Goal: Information Seeking & Learning: Learn about a topic

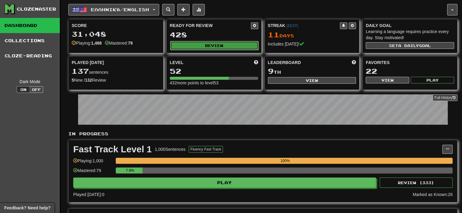
click at [207, 47] on button "Review" at bounding box center [214, 45] width 88 height 9
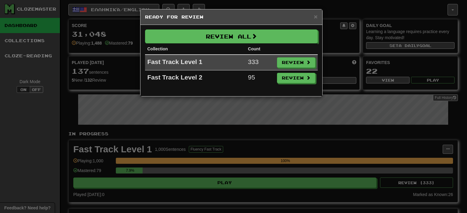
click at [286, 122] on div "× Ready for Review Review All Collection Count Fast Track Level 1 333 Review Fa…" at bounding box center [233, 106] width 467 height 213
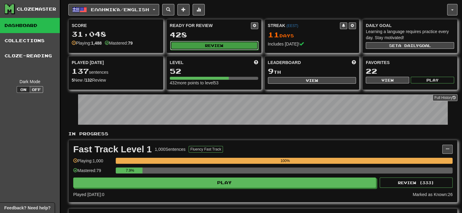
click at [200, 44] on button "Review" at bounding box center [214, 45] width 88 height 9
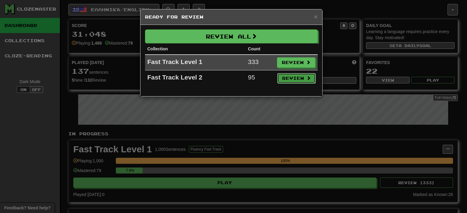
click at [287, 81] on button "Review" at bounding box center [296, 78] width 38 height 10
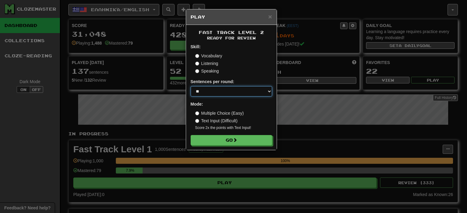
click at [216, 95] on select "* ** ** ** ** ** *** ********" at bounding box center [231, 91] width 81 height 10
select select "*"
click at [191, 86] on select "* ** ** ** ** ** *** ********" at bounding box center [231, 91] width 81 height 10
click at [214, 146] on div "Fast Track Level 2 Ready for Review Skill: Vocabulary Listening Speaking Senten…" at bounding box center [231, 87] width 91 height 125
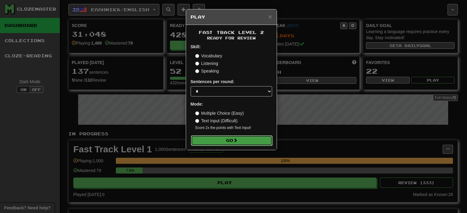
click at [216, 141] on button "Go" at bounding box center [231, 141] width 81 height 10
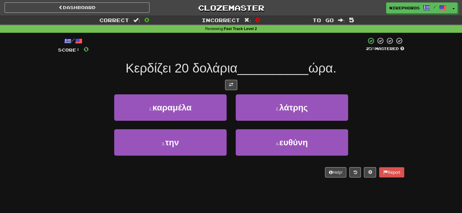
click at [197, 62] on span "Κερδίζει 20 δολάρια" at bounding box center [181, 68] width 112 height 14
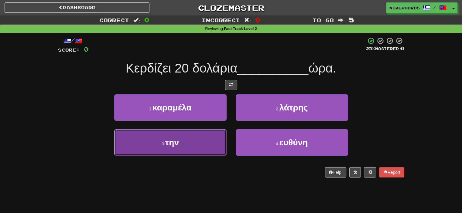
click at [170, 151] on button "3 . την" at bounding box center [170, 142] width 112 height 26
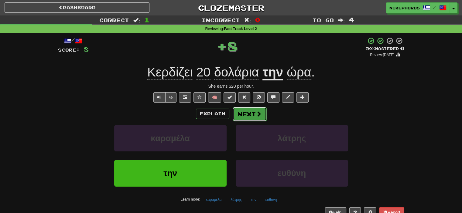
click at [243, 116] on button "Next" at bounding box center [250, 114] width 34 height 14
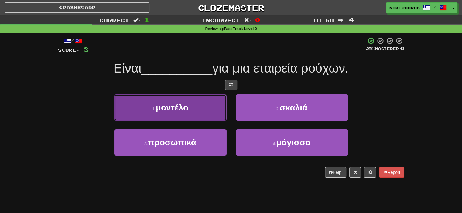
click at [194, 109] on button "1 . μοντέλο" at bounding box center [170, 108] width 112 height 26
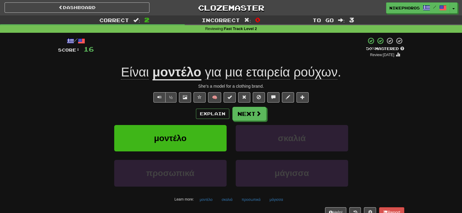
click at [267, 71] on span "εταιρεία" at bounding box center [268, 72] width 44 height 15
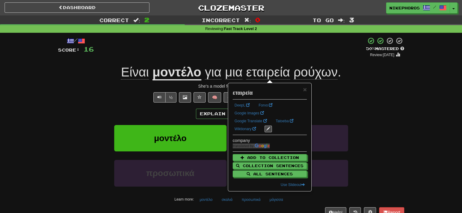
click at [267, 59] on div "/ Score: 16 + 8 50 % Mastered Review: 2025-10-02 Είναι μοντέλο για μια εταιρεία…" at bounding box center [231, 127] width 346 height 180
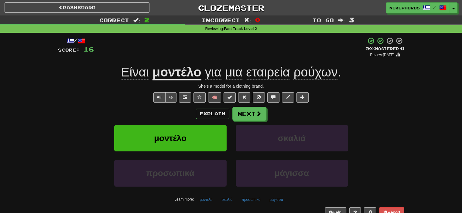
click at [249, 121] on div "Explain Next μοντέλο σκαλιά προσωπικά μάγισσα Learn more: μοντέλο σκαλιά προσωπ…" at bounding box center [231, 156] width 346 height 98
click at [250, 118] on button "Next" at bounding box center [250, 114] width 34 height 14
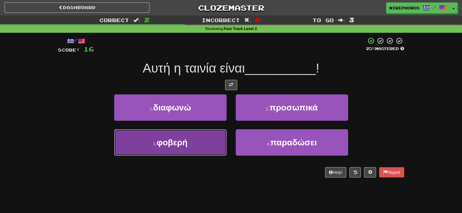
click at [202, 149] on button "3 . φοβερή" at bounding box center [170, 142] width 112 height 26
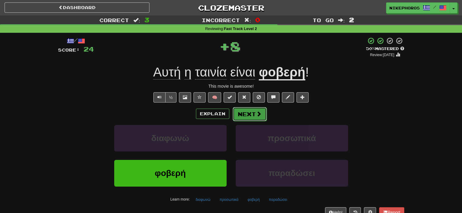
click at [242, 108] on button "Next" at bounding box center [250, 114] width 34 height 14
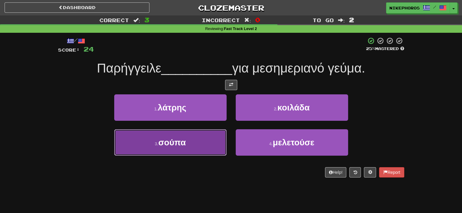
click at [196, 142] on button "3 . σούπα" at bounding box center [170, 142] width 112 height 26
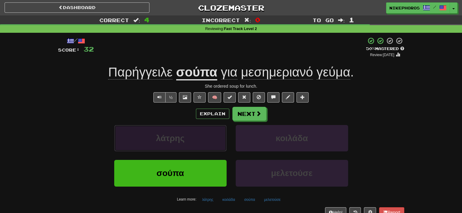
click at [150, 135] on button "λάτρης" at bounding box center [170, 138] width 112 height 26
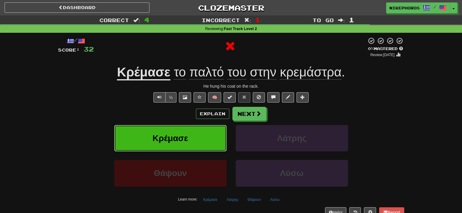
click at [150, 135] on button "Κρέμασε" at bounding box center [170, 138] width 112 height 26
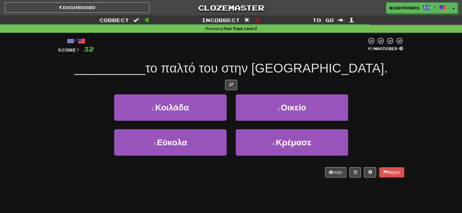
click at [150, 135] on button "3 . Εύκολα" at bounding box center [170, 142] width 112 height 26
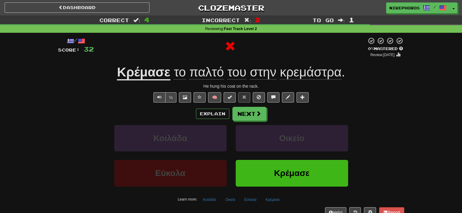
click at [390, 94] on div "½ 🧠" at bounding box center [231, 97] width 346 height 10
click at [243, 114] on button "Next" at bounding box center [250, 114] width 34 height 14
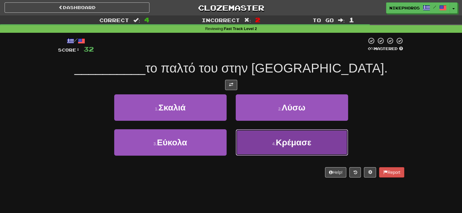
click at [274, 147] on button "4 . Κρέμασε" at bounding box center [292, 142] width 112 height 26
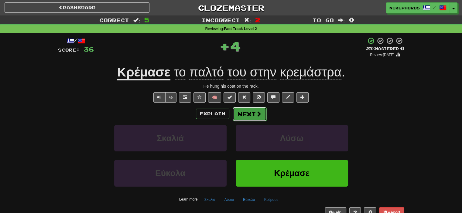
click at [251, 114] on button "Next" at bounding box center [250, 114] width 34 height 14
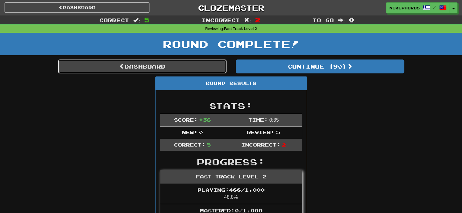
click at [174, 67] on link "Dashboard" at bounding box center [142, 67] width 169 height 14
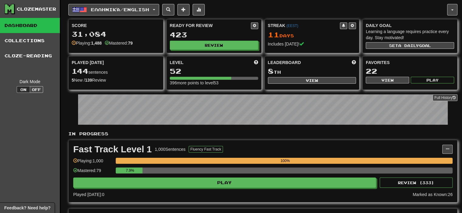
click at [195, 50] on div "Ready for Review 423 Review" at bounding box center [214, 35] width 95 height 33
click at [196, 44] on button "Review" at bounding box center [214, 45] width 88 height 9
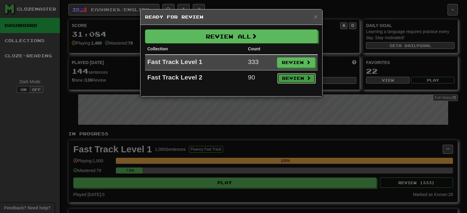
click at [300, 81] on button "Review" at bounding box center [296, 78] width 38 height 10
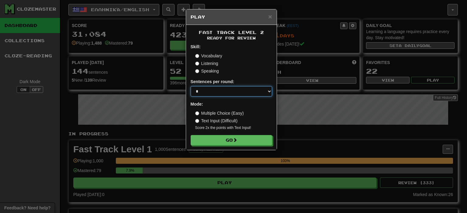
click at [214, 91] on select "* ** ** ** ** ** *** ********" at bounding box center [231, 91] width 81 height 10
select select "**"
click at [191, 86] on select "* ** ** ** ** ** *** ********" at bounding box center [231, 91] width 81 height 10
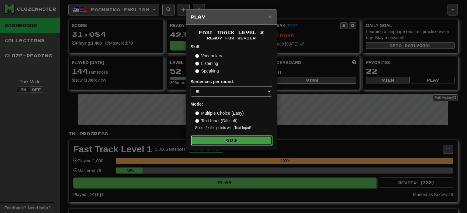
click at [216, 144] on button "Go" at bounding box center [231, 141] width 81 height 10
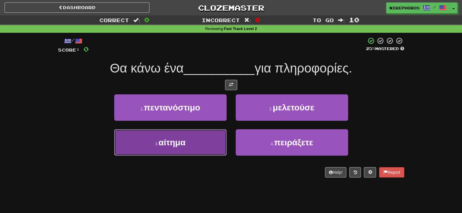
click at [176, 146] on span "αίτημα" at bounding box center [172, 142] width 27 height 9
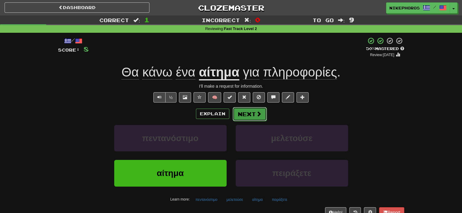
click at [250, 112] on button "Next" at bounding box center [250, 114] width 34 height 14
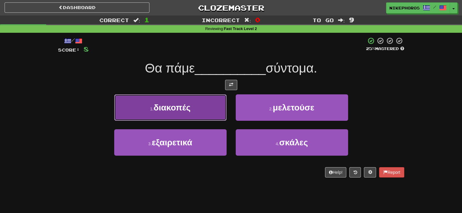
click at [180, 106] on span "διακοπές" at bounding box center [172, 107] width 37 height 9
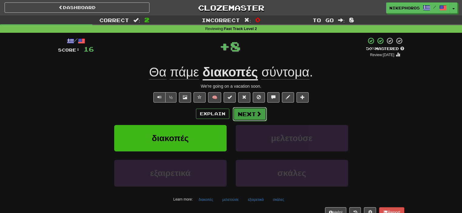
click at [254, 114] on button "Next" at bounding box center [250, 114] width 34 height 14
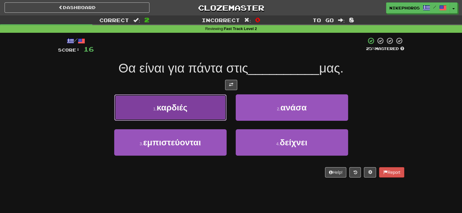
click at [203, 105] on button "1 . καρδιές" at bounding box center [170, 108] width 112 height 26
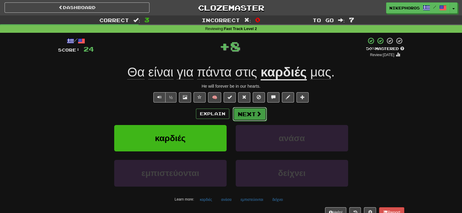
click at [253, 113] on button "Next" at bounding box center [250, 114] width 34 height 14
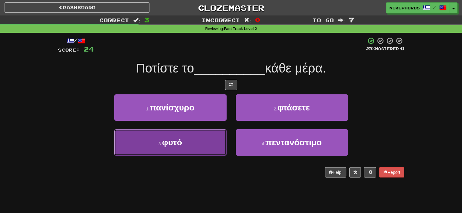
click at [173, 149] on button "3 . φυτό" at bounding box center [170, 142] width 112 height 26
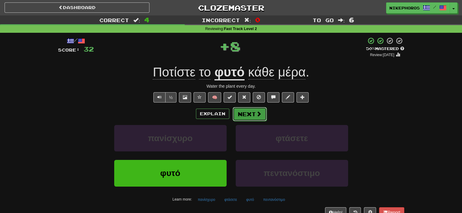
click at [255, 112] on button "Next" at bounding box center [250, 114] width 34 height 14
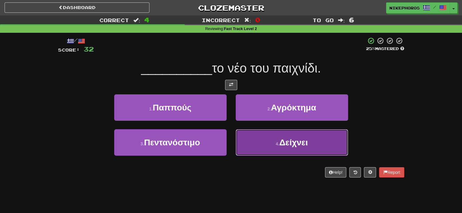
click at [311, 139] on button "4 . Δείχνει" at bounding box center [292, 142] width 112 height 26
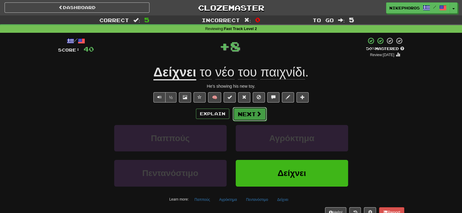
click at [250, 111] on button "Next" at bounding box center [250, 114] width 34 height 14
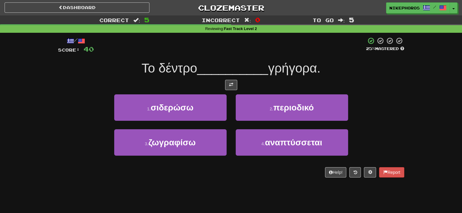
click at [144, 66] on span "Το δέντρο" at bounding box center [170, 68] width 56 height 14
click at [210, 70] on span "__________" at bounding box center [232, 68] width 71 height 14
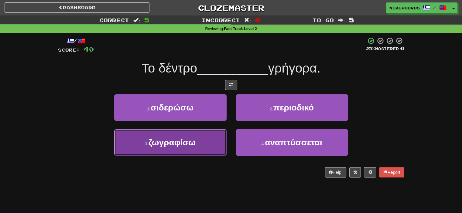
click at [170, 150] on button "3 . ζωγραφίσω" at bounding box center [170, 142] width 112 height 26
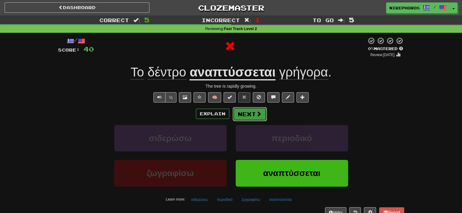
click at [253, 116] on button "Next" at bounding box center [250, 114] width 34 height 14
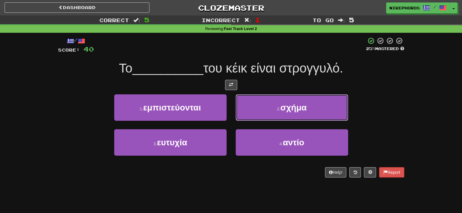
click at [325, 105] on button "2 . σχήμα" at bounding box center [292, 108] width 112 height 26
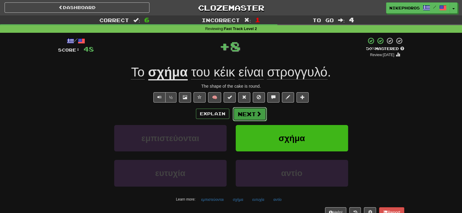
click at [247, 114] on button "Next" at bounding box center [250, 114] width 34 height 14
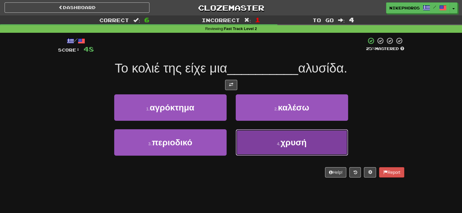
click at [263, 140] on button "4 . χρυσή" at bounding box center [292, 142] width 112 height 26
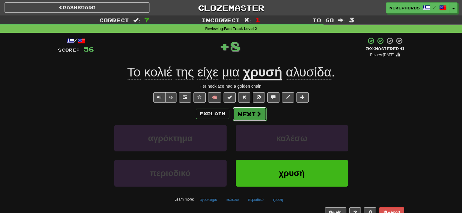
click at [252, 117] on button "Next" at bounding box center [250, 114] width 34 height 14
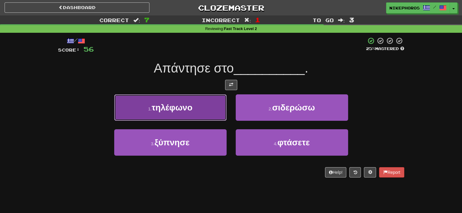
click at [196, 113] on button "1 . τηλέφωνο" at bounding box center [170, 108] width 112 height 26
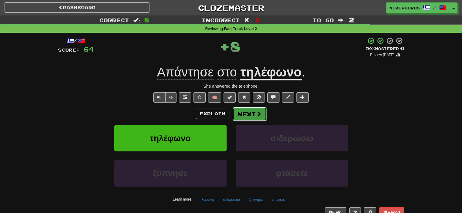
click at [245, 109] on button "Next" at bounding box center [250, 114] width 34 height 14
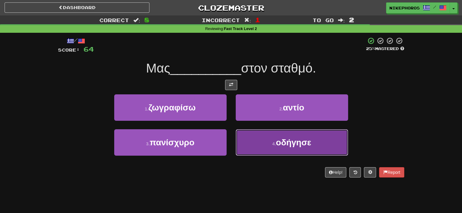
click at [297, 139] on span "οδήγησε" at bounding box center [293, 142] width 35 height 9
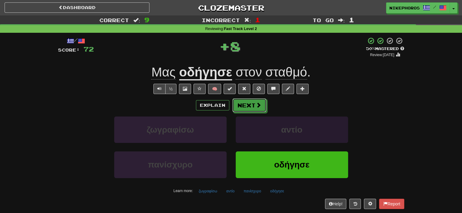
drag, startPoint x: 253, startPoint y: 120, endPoint x: 250, endPoint y: 121, distance: 3.4
click at [250, 121] on div "Explain Next ζωγραφίσω αντίο πανίσχυρο οδήγησε Learn more: ζωγραφίσω αντίο πανί…" at bounding box center [231, 147] width 346 height 98
click at [253, 111] on button "Next" at bounding box center [250, 106] width 34 height 14
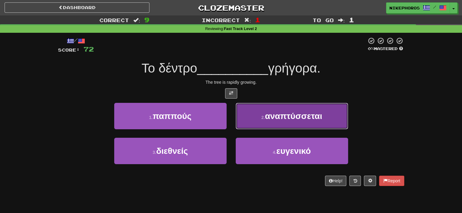
click at [275, 115] on span "αναπτύσσεται" at bounding box center [293, 116] width 57 height 9
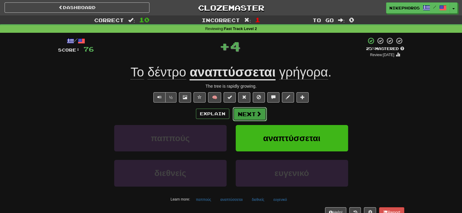
click at [248, 120] on button "Next" at bounding box center [250, 114] width 34 height 14
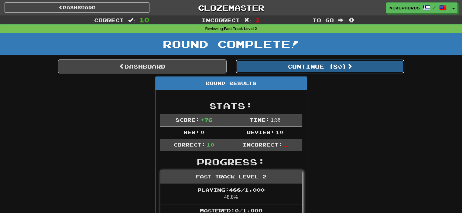
click at [288, 67] on button "Continue ( 80 )" at bounding box center [320, 67] width 169 height 14
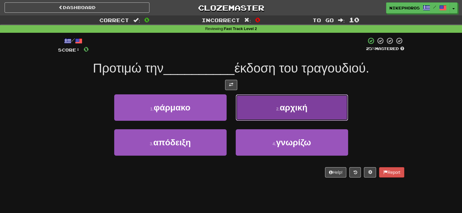
click at [293, 107] on span "αρχική" at bounding box center [294, 107] width 28 height 9
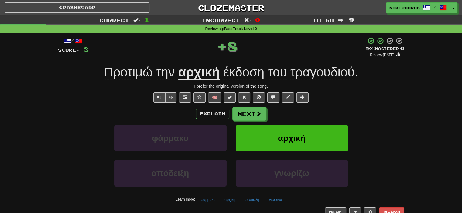
click at [242, 74] on span "έκδοση" at bounding box center [243, 72] width 41 height 15
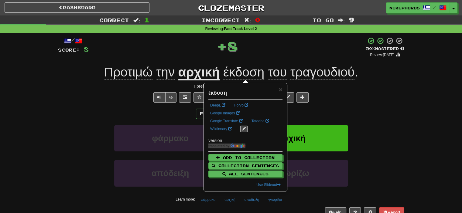
click at [286, 61] on div "/ Score: 8 + 8 50 % Mastered Review: 2025-10-02 Προτιμώ την αρχική έκδοση του τ…" at bounding box center [231, 127] width 346 height 180
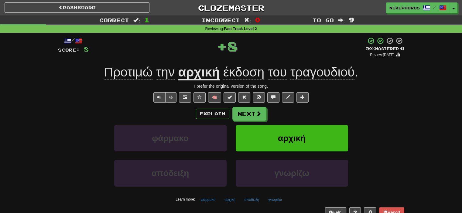
click at [241, 71] on span "έκδοση" at bounding box center [243, 72] width 41 height 15
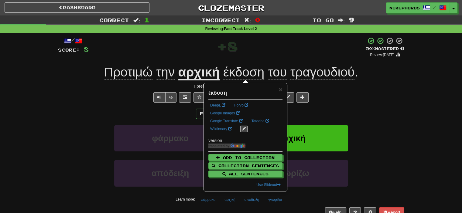
click at [256, 52] on div "+ 8" at bounding box center [227, 47] width 277 height 21
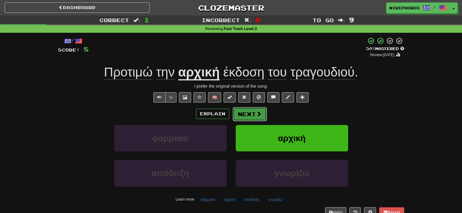
click at [257, 119] on button "Next" at bounding box center [250, 114] width 34 height 14
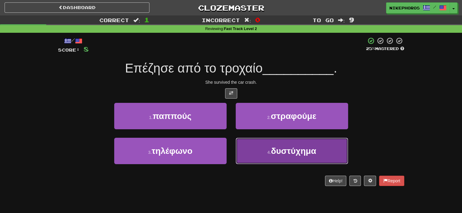
click at [295, 156] on button "4 . δυστύχημα" at bounding box center [292, 151] width 112 height 26
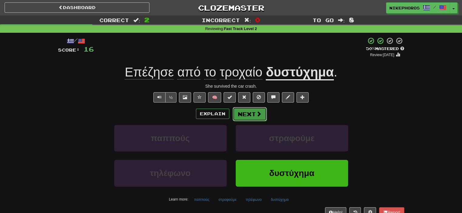
click at [249, 109] on button "Next" at bounding box center [250, 114] width 34 height 14
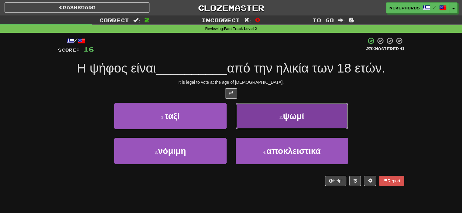
click at [291, 110] on button "2 . ψωμί" at bounding box center [292, 116] width 112 height 26
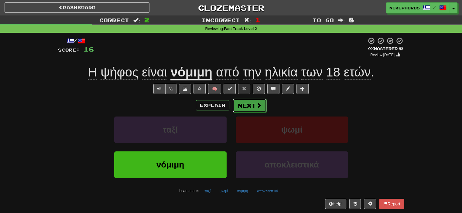
click at [247, 108] on button "Next" at bounding box center [250, 106] width 34 height 14
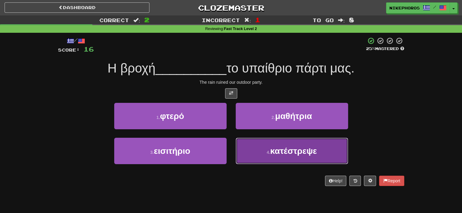
click at [293, 153] on span "κατέστρεψε" at bounding box center [293, 150] width 47 height 9
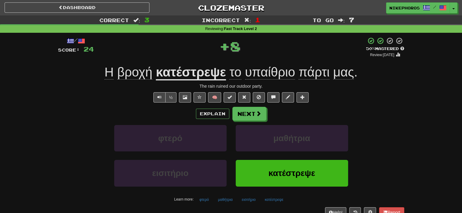
click at [211, 72] on u "κατέστρεψε" at bounding box center [191, 72] width 70 height 15
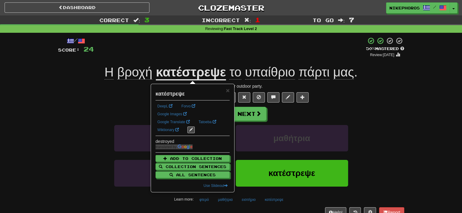
click at [335, 44] on div "+ 8" at bounding box center [230, 47] width 272 height 21
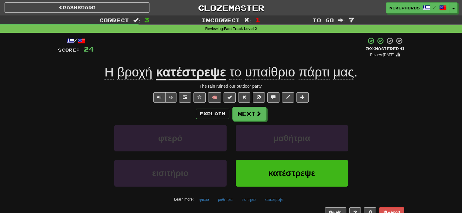
click at [283, 71] on span "υπαίθριο" at bounding box center [270, 72] width 50 height 15
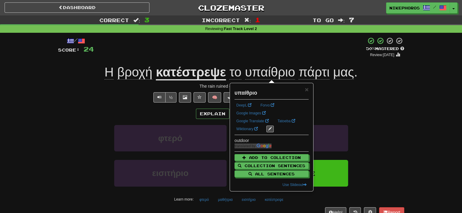
click at [296, 52] on div "+ 8" at bounding box center [230, 47] width 272 height 21
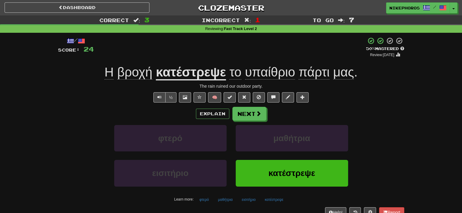
click at [292, 53] on div "+ 8" at bounding box center [230, 47] width 272 height 21
click at [282, 64] on div "/ Score: 24 + 8 50 % Mastered Review: 2025-10-02 Η βροχή κατέστρεψε το υπαίθριο…" at bounding box center [231, 127] width 346 height 180
click at [280, 68] on span "υπαίθριο" at bounding box center [270, 72] width 50 height 15
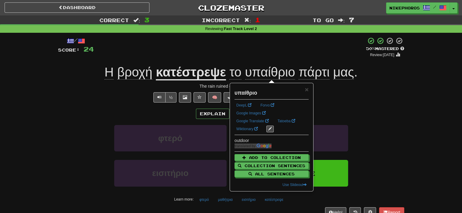
click at [275, 64] on div "/ Score: 24 + 8 50 % Mastered Review: 2025-10-02 Η βροχή κατέστρεψε το υπαίθριο…" at bounding box center [231, 127] width 346 height 180
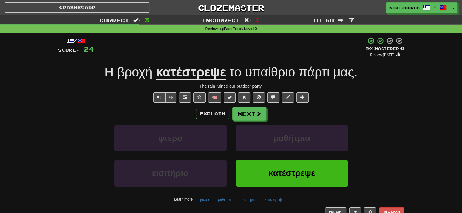
click at [274, 74] on span "υπαίθριο" at bounding box center [270, 72] width 50 height 15
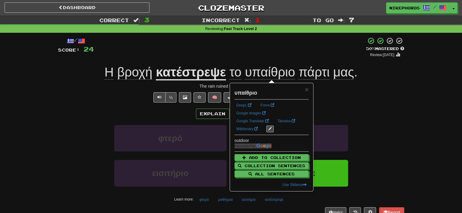
click at [273, 61] on div "/ Score: 24 + 8 50 % Mastered Review: 2025-10-02 Η βροχή κατέστρεψε το υπαίθριο…" at bounding box center [231, 127] width 346 height 180
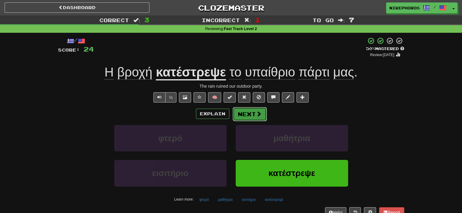
click at [242, 116] on button "Next" at bounding box center [250, 114] width 34 height 14
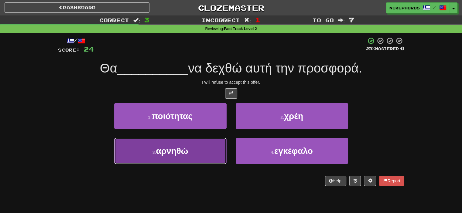
click at [198, 158] on button "3 . αρνηθώ" at bounding box center [170, 151] width 112 height 26
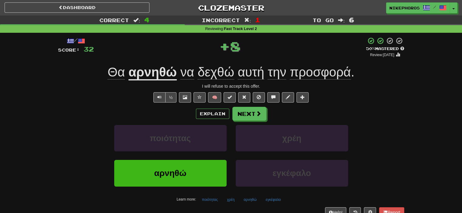
click at [215, 66] on span "δεχθώ" at bounding box center [216, 72] width 36 height 15
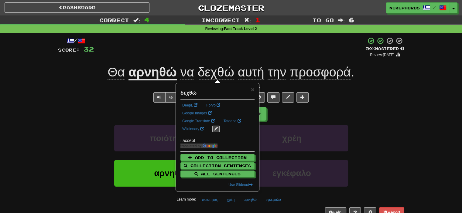
click at [181, 53] on div "+ 8" at bounding box center [230, 47] width 272 height 21
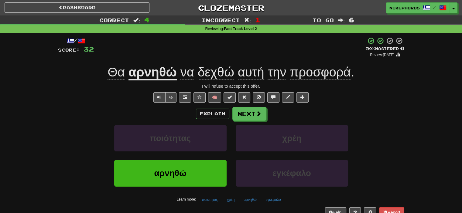
click at [147, 70] on u "αρνηθώ" at bounding box center [153, 72] width 48 height 15
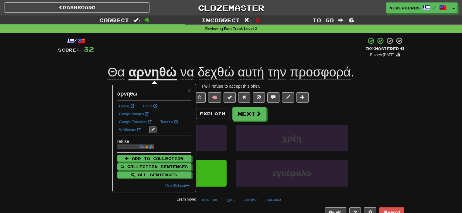
click at [182, 64] on div "/ Score: 32 + 8 50 % Mastered Review: 2025-10-02 Θα αρνηθώ να δεχθώ αυτή την πρ…" at bounding box center [231, 127] width 346 height 180
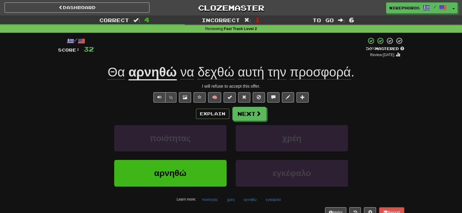
click at [227, 70] on span "δεχθώ" at bounding box center [216, 72] width 36 height 15
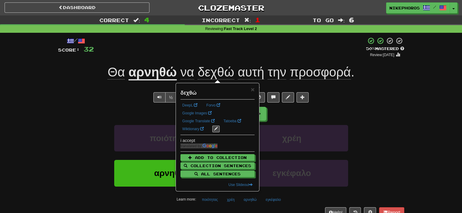
click at [247, 55] on div "+ 8" at bounding box center [230, 47] width 272 height 21
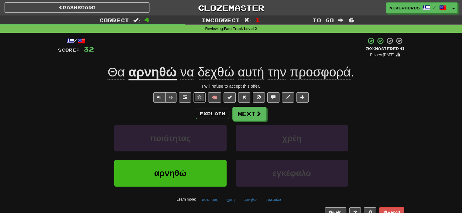
click at [200, 100] on button at bounding box center [200, 97] width 12 height 10
click at [251, 117] on button "Next" at bounding box center [250, 114] width 34 height 14
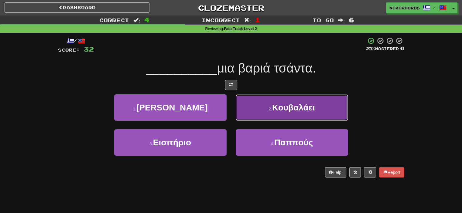
click at [289, 115] on button "2 . Κουβαλάει" at bounding box center [292, 108] width 112 height 26
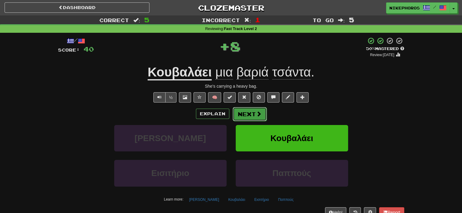
click at [260, 115] on span at bounding box center [258, 113] width 5 height 5
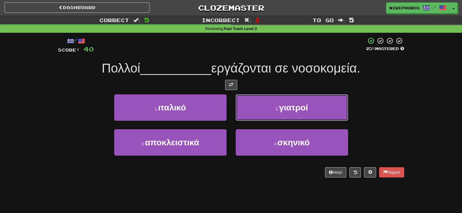
click at [280, 100] on button "2 . γιατροί" at bounding box center [292, 108] width 112 height 26
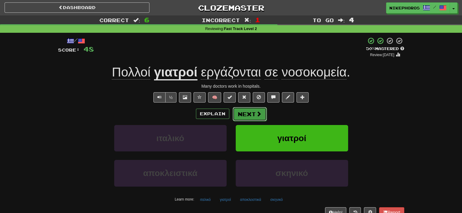
click at [242, 114] on button "Next" at bounding box center [250, 114] width 34 height 14
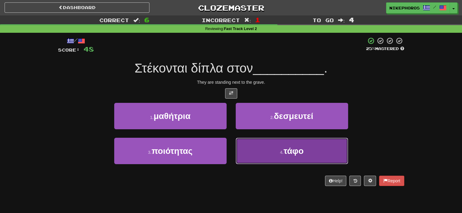
click at [290, 163] on button "4 . τάφο" at bounding box center [292, 151] width 112 height 26
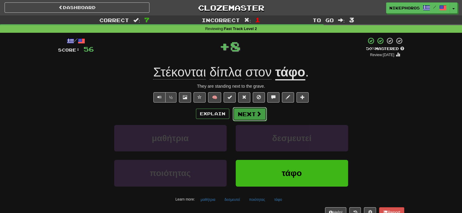
click at [244, 119] on button "Next" at bounding box center [250, 114] width 34 height 14
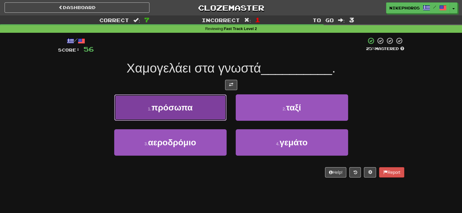
click at [207, 115] on button "1 . πρόσωπα" at bounding box center [170, 108] width 112 height 26
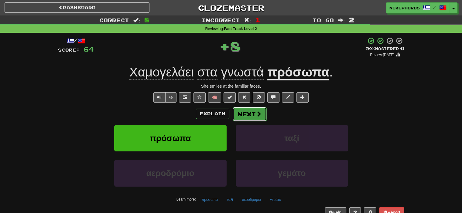
click at [255, 113] on button "Next" at bounding box center [250, 114] width 34 height 14
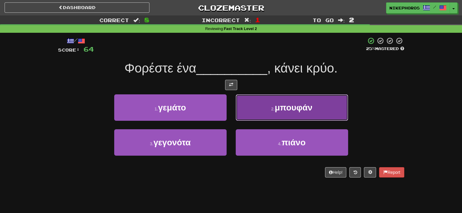
click at [295, 113] on button "2 . μπουφάν" at bounding box center [292, 108] width 112 height 26
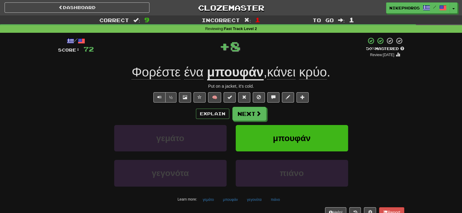
click at [254, 69] on u "μπουφάν" at bounding box center [235, 72] width 57 height 15
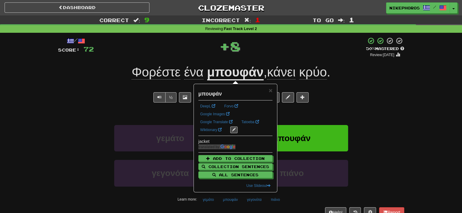
click at [363, 80] on div "Φορέστε ένα μπουφάν , κάνει κρύο ." at bounding box center [231, 72] width 346 height 17
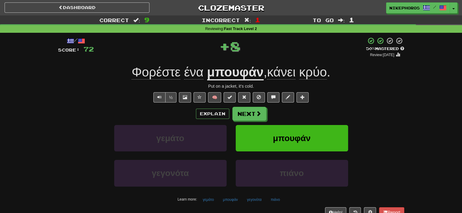
click at [287, 75] on span "κάνει" at bounding box center [281, 72] width 29 height 15
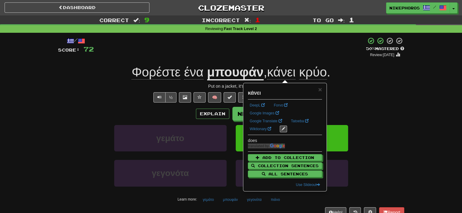
click at [314, 77] on span "κρύο" at bounding box center [313, 72] width 28 height 15
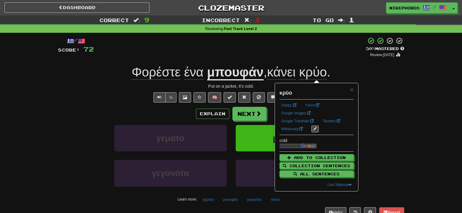
click at [365, 73] on div "Φορέστε ένα μπουφάν , κάνει κρύο ." at bounding box center [231, 72] width 346 height 17
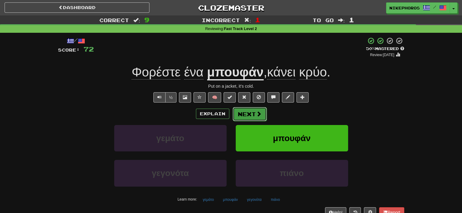
click at [259, 116] on span at bounding box center [258, 113] width 5 height 5
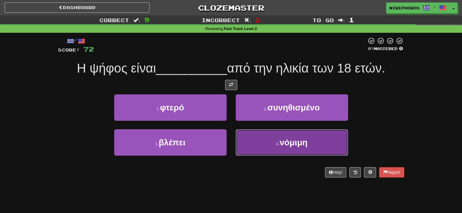
click at [287, 149] on button "4 . νόμιμη" at bounding box center [292, 142] width 112 height 26
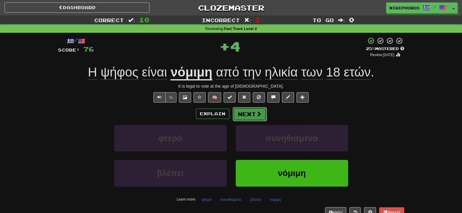
click at [244, 115] on button "Next" at bounding box center [250, 114] width 34 height 14
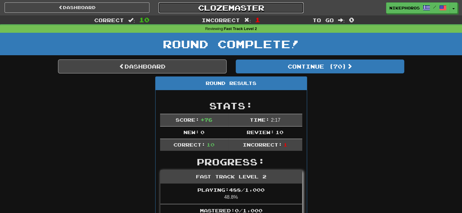
click at [235, 5] on link "Clozemaster" at bounding box center [231, 7] width 145 height 11
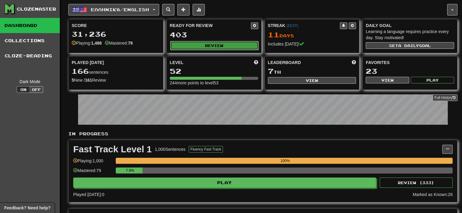
click at [208, 45] on button "Review" at bounding box center [214, 45] width 88 height 9
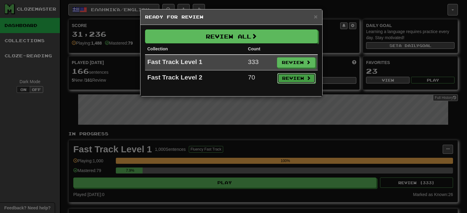
click at [304, 80] on button "Review" at bounding box center [296, 78] width 38 height 10
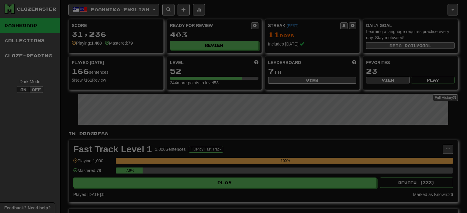
select select "**"
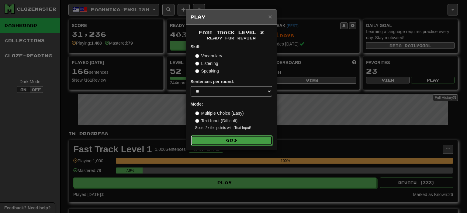
click at [205, 143] on button "Go" at bounding box center [231, 141] width 81 height 10
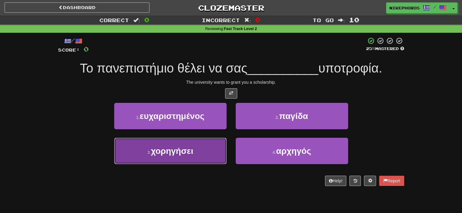
click at [189, 163] on button "3 . χορηγήσει" at bounding box center [170, 151] width 112 height 26
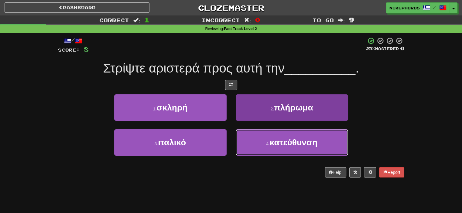
click at [246, 143] on button "4 . κατεύθυνση" at bounding box center [292, 142] width 112 height 26
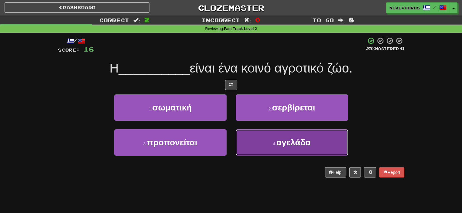
click at [263, 141] on button "4 . αγελάδα" at bounding box center [292, 142] width 112 height 26
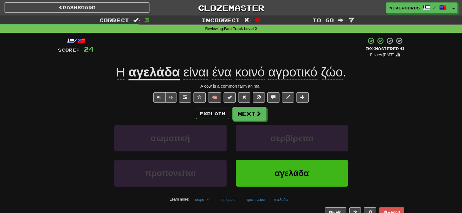
click at [248, 76] on span "κοινό" at bounding box center [250, 72] width 30 height 15
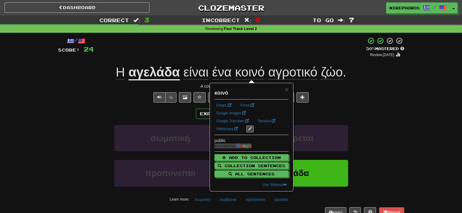
click at [271, 52] on div "+ 8" at bounding box center [230, 47] width 272 height 21
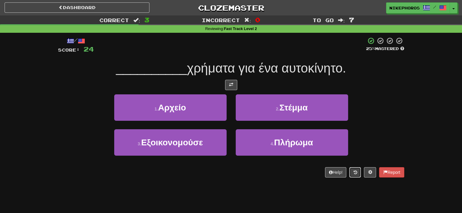
click at [359, 171] on button at bounding box center [355, 172] width 12 height 10
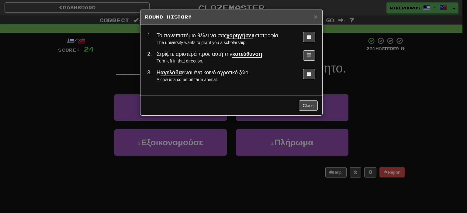
click at [403, 133] on div "× Round History 1 . Το πανεπιστήμιο θέλει να σας χορηγήσει υποτροφία. The unive…" at bounding box center [233, 106] width 467 height 213
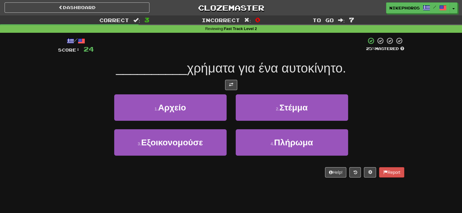
click at [271, 172] on div "Help! Report" at bounding box center [231, 172] width 346 height 10
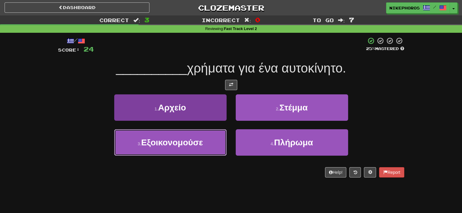
click at [176, 148] on button "3 . Εξοικονομούσε" at bounding box center [170, 142] width 112 height 26
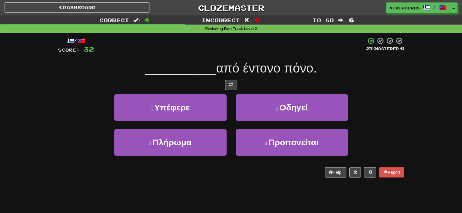
click at [189, 91] on div "/ Score: 32 25 % Mastered __________ από έντονο πόνο. 1 . Υπέφερε 2 . Οδηγεί 3 …" at bounding box center [231, 107] width 346 height 141
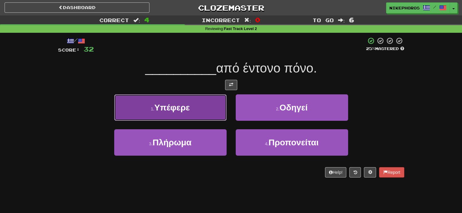
click at [180, 117] on button "1 . Υπέφερε" at bounding box center [170, 108] width 112 height 26
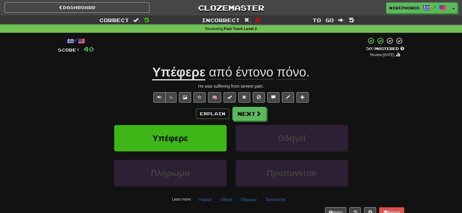
click at [261, 78] on span "έντονο" at bounding box center [254, 72] width 37 height 15
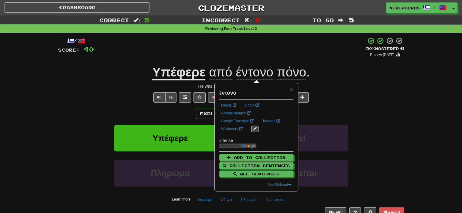
click at [318, 64] on div "Υπέφερε από έντονο πόνο ." at bounding box center [231, 72] width 346 height 17
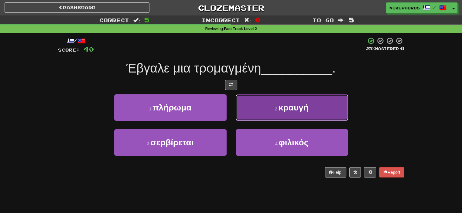
click at [307, 110] on span "κραυγή" at bounding box center [294, 107] width 30 height 9
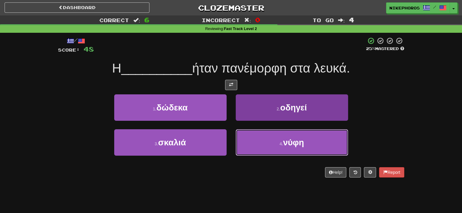
click at [326, 136] on button "4 . νύφη" at bounding box center [292, 142] width 112 height 26
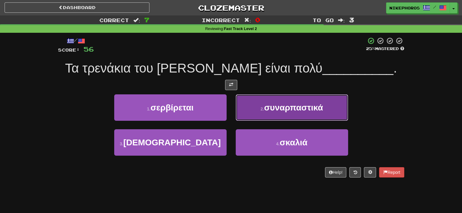
click at [304, 111] on span "συναρπαστικά" at bounding box center [293, 107] width 59 height 9
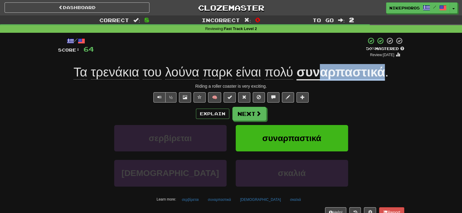
drag, startPoint x: 318, startPoint y: 75, endPoint x: 385, endPoint y: 78, distance: 66.6
click at [385, 78] on span "Τα τρενάκια του λούνα παρκ είναι πολύ συναρπαστικά ." at bounding box center [231, 72] width 315 height 15
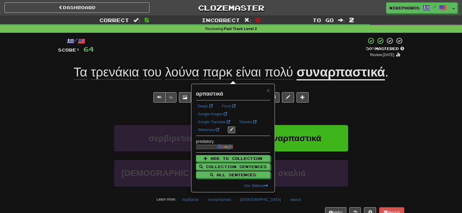
click at [351, 110] on div "Explain Next" at bounding box center [231, 114] width 346 height 14
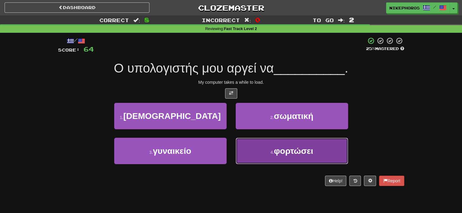
click at [292, 149] on span "φορτώσει" at bounding box center [293, 150] width 39 height 9
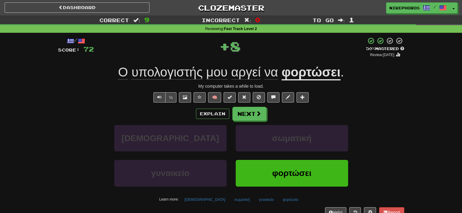
click at [167, 70] on span "υπολογιστής" at bounding box center [167, 72] width 71 height 15
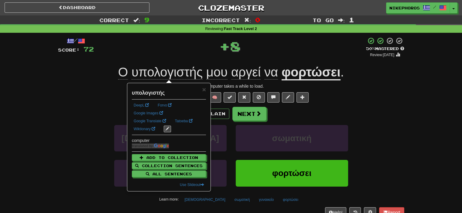
click at [216, 75] on span "μου" at bounding box center [217, 72] width 22 height 15
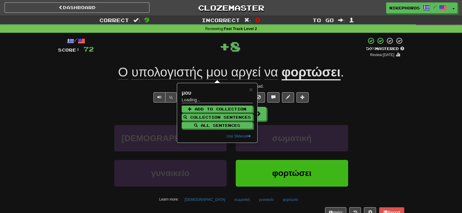
click at [237, 74] on span "αργεί" at bounding box center [245, 72] width 29 height 15
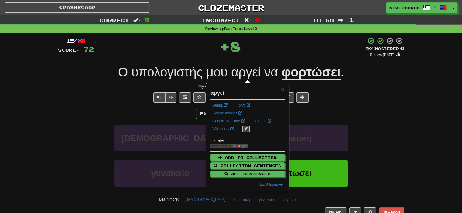
click at [264, 59] on div "/ Score: 72 + 8 50 % Mastered Review: 2025-10-02 Ο υπολογιστής μου αργεί να φορ…" at bounding box center [231, 127] width 346 height 180
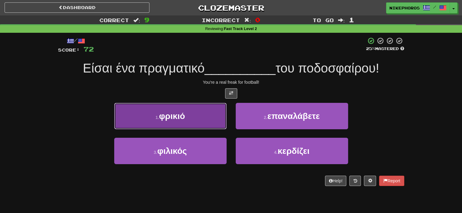
click at [142, 108] on button "1 . φρικιό" at bounding box center [170, 116] width 112 height 26
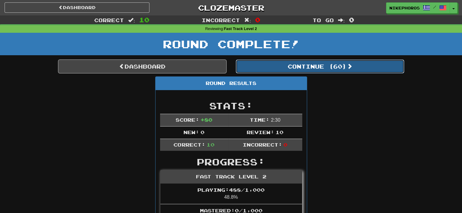
click at [303, 69] on button "Continue ( 60 )" at bounding box center [320, 67] width 169 height 14
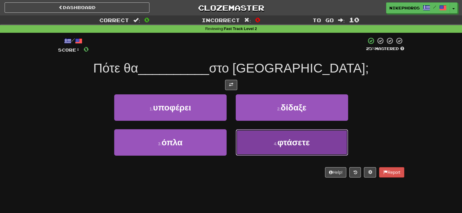
click at [300, 142] on span "φτάσετε" at bounding box center [293, 142] width 32 height 9
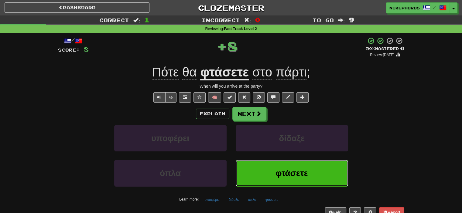
scroll to position [61, 0]
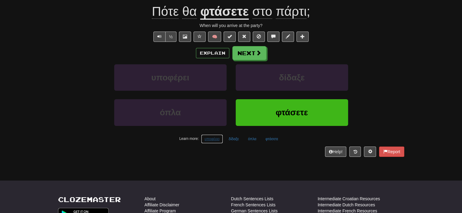
click at [216, 139] on button "υποφέρει" at bounding box center [212, 139] width 22 height 9
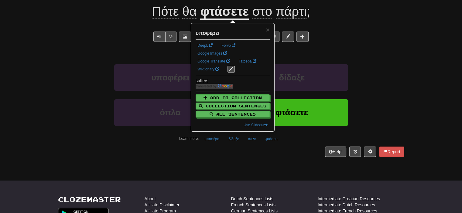
click at [216, 151] on div "Help! Report" at bounding box center [231, 152] width 346 height 10
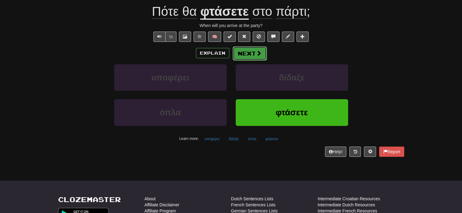
click at [242, 55] on button "Next" at bounding box center [250, 53] width 34 height 14
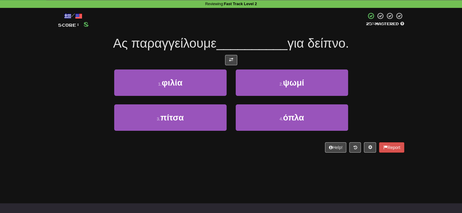
scroll to position [0, 0]
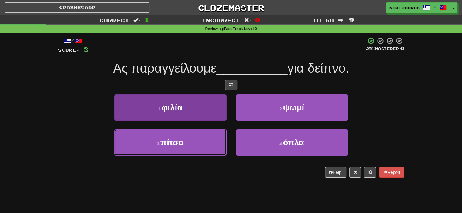
click at [189, 138] on button "3 . πίτσα" at bounding box center [170, 142] width 112 height 26
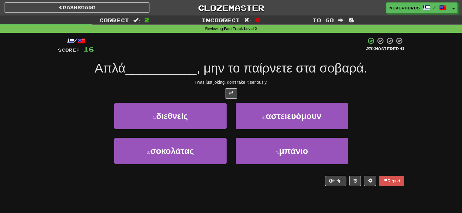
click at [254, 63] on span ", μην το παίρνετε στα σοβαρά." at bounding box center [282, 68] width 171 height 14
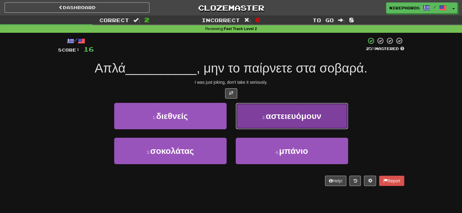
click at [293, 114] on span "αστειευόμουν" at bounding box center [294, 116] width 56 height 9
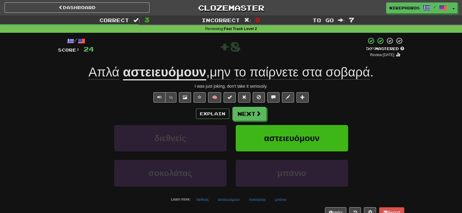
click at [286, 75] on span "παίρνετε" at bounding box center [274, 72] width 49 height 15
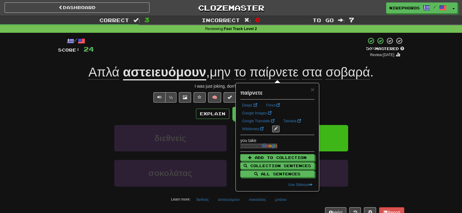
click at [282, 57] on div "+ 8" at bounding box center [230, 47] width 272 height 21
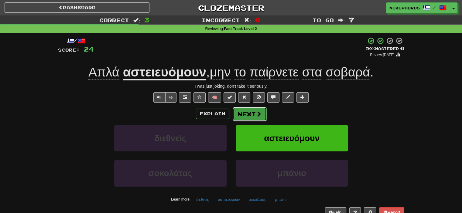
click at [250, 111] on button "Next" at bounding box center [250, 114] width 34 height 14
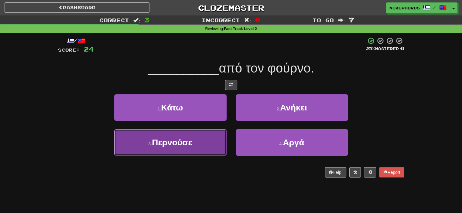
click at [216, 147] on button "3 . Περνούσε" at bounding box center [170, 142] width 112 height 26
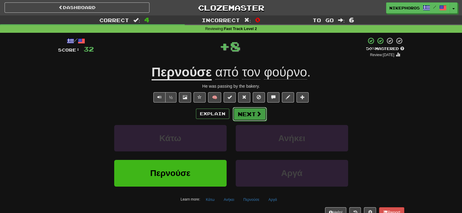
click at [255, 114] on button "Next" at bounding box center [250, 114] width 34 height 14
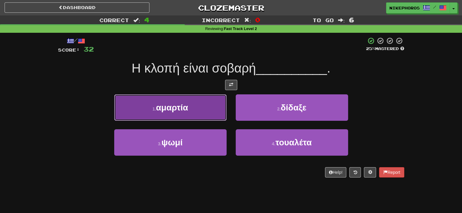
click at [187, 106] on span "αμαρτία" at bounding box center [172, 107] width 32 height 9
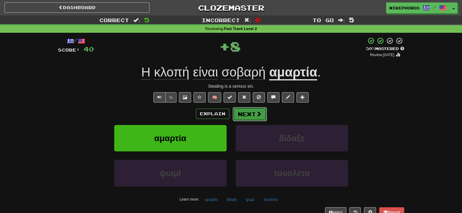
click at [235, 112] on button "Next" at bounding box center [250, 114] width 34 height 14
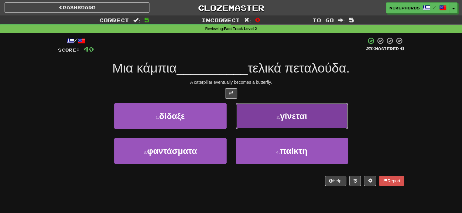
click at [300, 116] on span "γίνεται" at bounding box center [293, 116] width 27 height 9
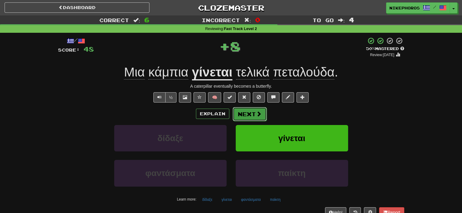
click at [255, 111] on button "Next" at bounding box center [250, 114] width 34 height 14
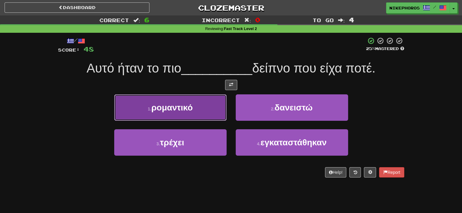
click at [190, 117] on button "1 . ρομαντικό" at bounding box center [170, 108] width 112 height 26
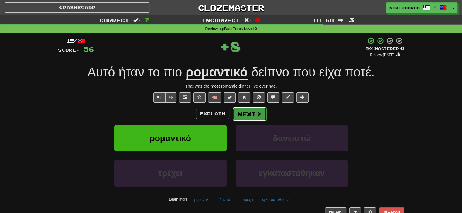
drag, startPoint x: 240, startPoint y: 117, endPoint x: 239, endPoint y: 121, distance: 3.8
click at [239, 121] on button "Next" at bounding box center [250, 114] width 34 height 14
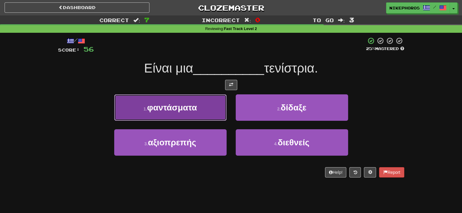
click at [176, 116] on button "1 . φαντάσματα" at bounding box center [170, 108] width 112 height 26
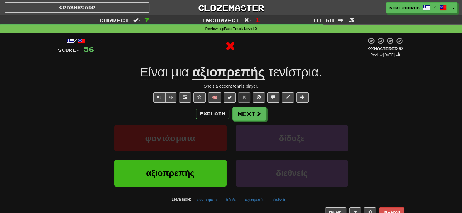
click at [232, 65] on u "αξιοπρεπής" at bounding box center [228, 72] width 72 height 15
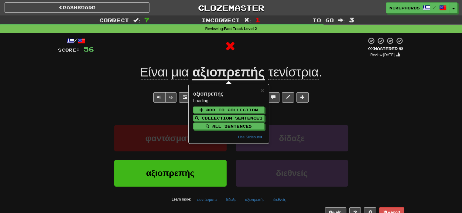
click at [232, 69] on u "αξιοπρεπής" at bounding box center [228, 72] width 72 height 15
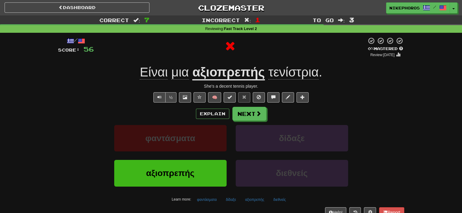
click at [232, 70] on u "αξιοπρεπής" at bounding box center [228, 72] width 72 height 15
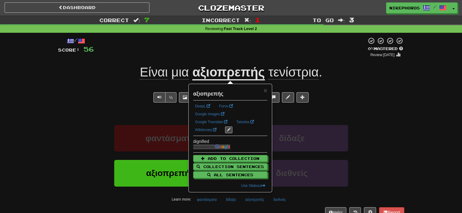
click at [239, 50] on div at bounding box center [230, 47] width 273 height 21
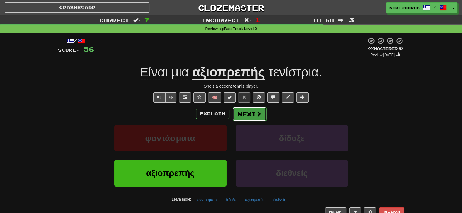
click at [251, 118] on button "Next" at bounding box center [250, 114] width 34 height 14
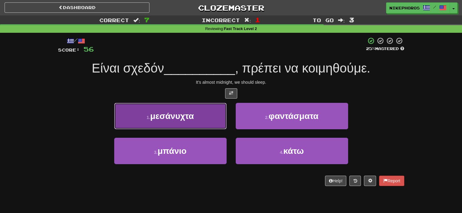
click at [196, 107] on button "1 . μεσάνυχτα" at bounding box center [170, 116] width 112 height 26
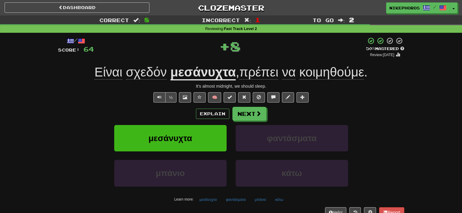
click at [162, 64] on div "/ Score: 64 + 8 50 % Mastered Review: 2025-10-02 Είναι σχεδόν μεσάνυχτα , πρέπε…" at bounding box center [231, 127] width 346 height 180
click at [157, 72] on span "σχεδόν" at bounding box center [146, 72] width 41 height 15
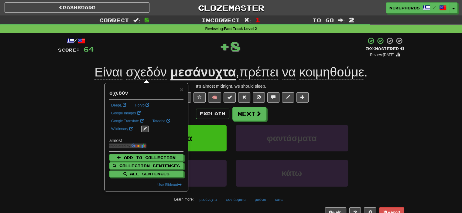
click at [165, 57] on div "+ 8" at bounding box center [230, 47] width 272 height 21
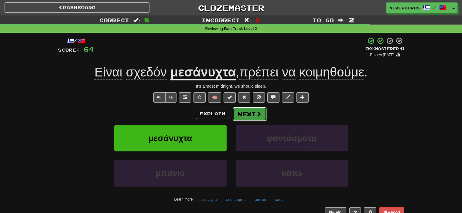
click at [242, 117] on button "Next" at bounding box center [250, 114] width 34 height 14
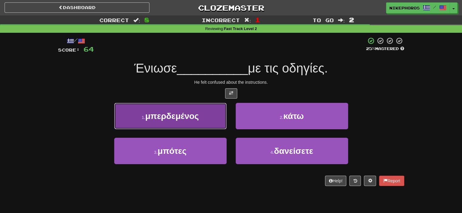
click at [220, 120] on button "1 . μπερδεμένος" at bounding box center [170, 116] width 112 height 26
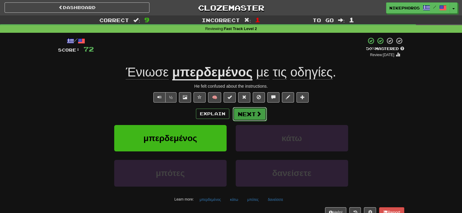
click at [240, 115] on button "Next" at bounding box center [250, 114] width 34 height 14
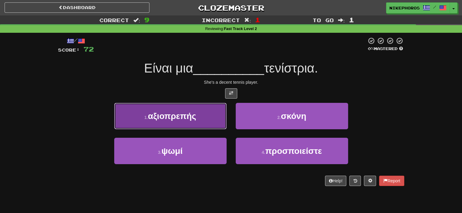
click at [192, 126] on button "1 . αξιοπρεπής" at bounding box center [170, 116] width 112 height 26
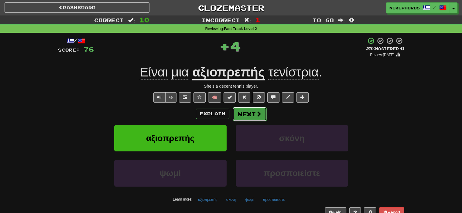
click at [243, 111] on button "Next" at bounding box center [250, 114] width 34 height 14
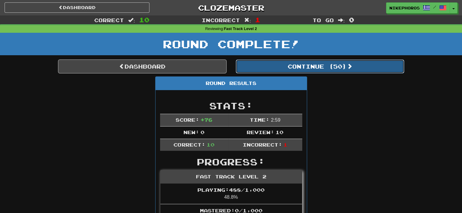
click at [306, 70] on button "Continue ( 50 )" at bounding box center [320, 67] width 169 height 14
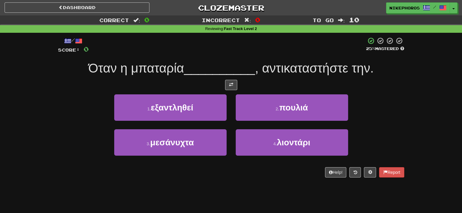
click at [300, 71] on span ", αντικαταστήστε την." at bounding box center [314, 68] width 119 height 14
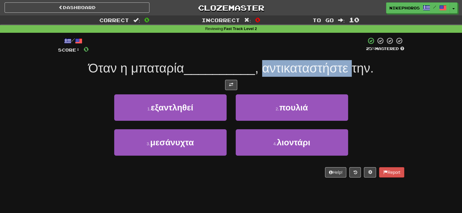
click at [300, 71] on span ", αντικαταστήστε την." at bounding box center [314, 68] width 119 height 14
click at [326, 65] on span ", αντικαταστήστε την." at bounding box center [314, 68] width 119 height 14
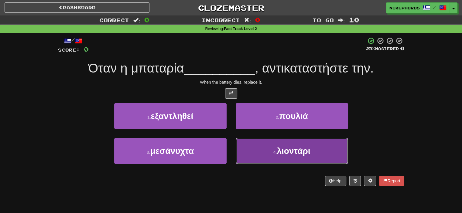
click at [314, 153] on button "4 . λιοντάρι" at bounding box center [292, 151] width 112 height 26
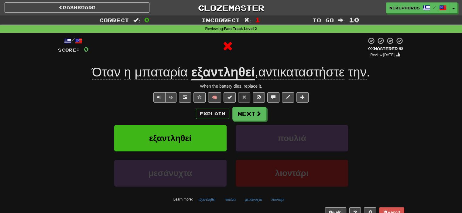
click at [225, 73] on u "εξαντληθεί" at bounding box center [223, 72] width 64 height 15
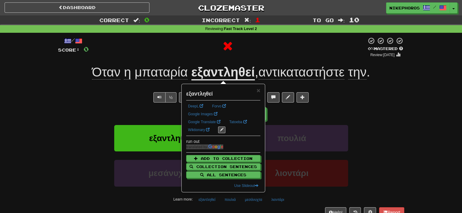
drag, startPoint x: 252, startPoint y: 51, endPoint x: 252, endPoint y: 55, distance: 3.6
click at [252, 51] on div at bounding box center [228, 46] width 278 height 18
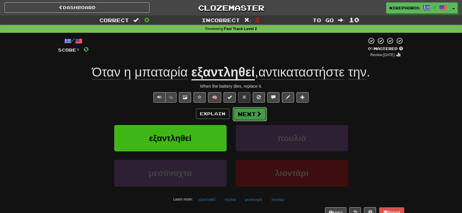
click at [259, 118] on button "Next" at bounding box center [250, 114] width 34 height 14
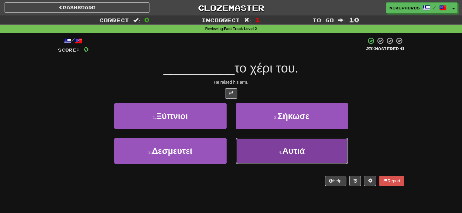
click at [278, 148] on button "4 . Αυτιά" at bounding box center [292, 151] width 112 height 26
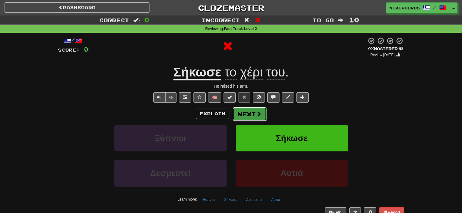
click at [256, 116] on span at bounding box center [258, 113] width 5 height 5
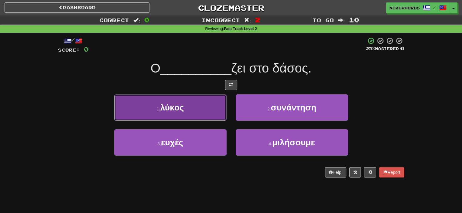
click at [192, 104] on button "1 . λύκος" at bounding box center [170, 108] width 112 height 26
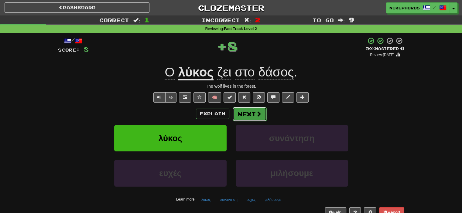
click at [253, 117] on button "Next" at bounding box center [250, 114] width 34 height 14
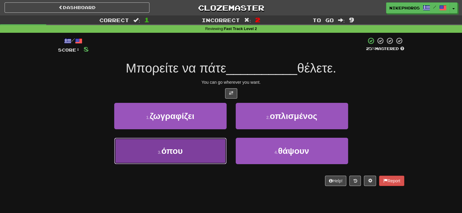
click at [175, 151] on span "όπου" at bounding box center [171, 150] width 21 height 9
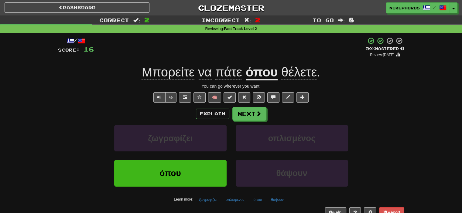
click at [184, 81] on div "/ Score: 16 + 8 50 % Mastered Review: 2025-10-02 Μπορείτε να πάτε όπου θέλετε .…" at bounding box center [231, 127] width 346 height 180
click at [184, 76] on span "Μπορείτε" at bounding box center [168, 72] width 53 height 15
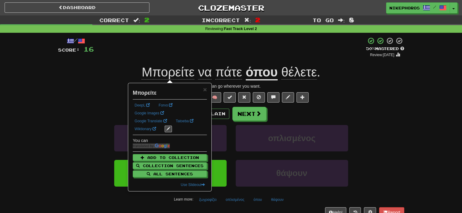
click at [202, 45] on div "+ 8" at bounding box center [230, 47] width 272 height 21
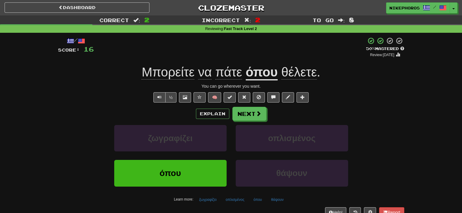
click at [259, 121] on div "Explain Next ζωγραφίζει οπλισμένος όπου θάψουν Learn more: ζωγραφίζει οπλισμένο…" at bounding box center [231, 156] width 346 height 98
click at [259, 115] on span at bounding box center [258, 113] width 5 height 5
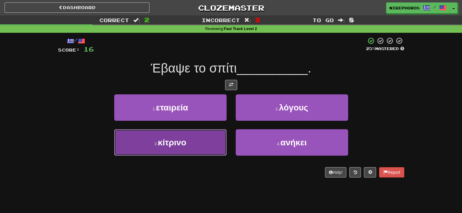
click at [177, 149] on button "3 . κίτρινο" at bounding box center [170, 142] width 112 height 26
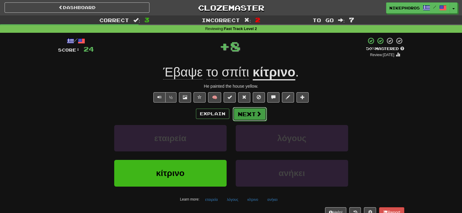
click at [254, 110] on button "Next" at bounding box center [250, 114] width 34 height 14
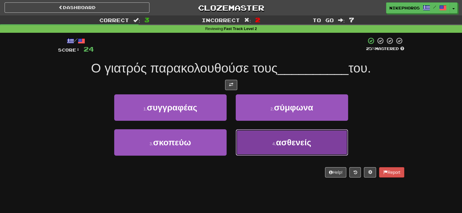
click at [279, 146] on span "ασθενείς" at bounding box center [293, 142] width 35 height 9
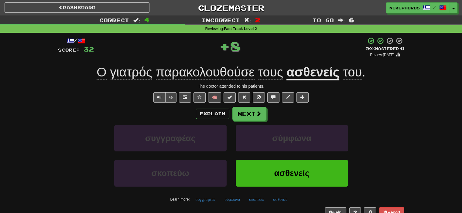
click at [305, 70] on u "ασθενείς" at bounding box center [313, 72] width 53 height 15
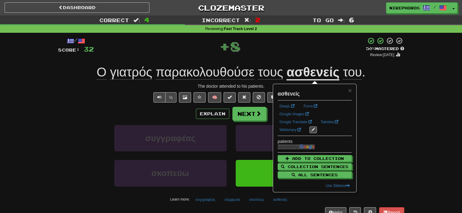
click at [290, 48] on div "+ 8" at bounding box center [230, 46] width 272 height 18
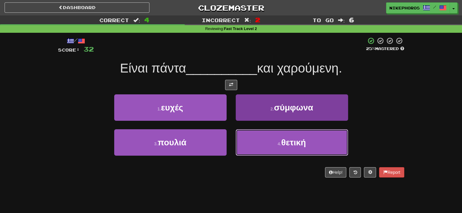
click at [314, 151] on button "4 . θετική" at bounding box center [292, 142] width 112 height 26
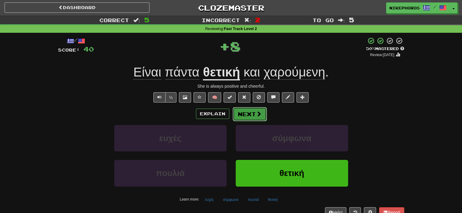
click at [252, 111] on button "Next" at bounding box center [250, 114] width 34 height 14
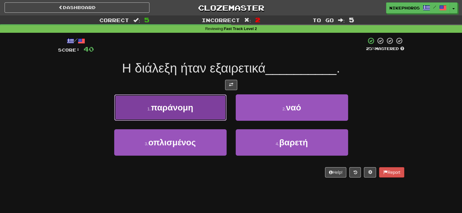
click at [209, 112] on button "1 . παράνομη" at bounding box center [170, 108] width 112 height 26
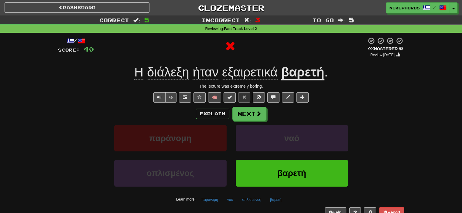
click at [227, 71] on span "εξαιρετικά" at bounding box center [250, 72] width 56 height 15
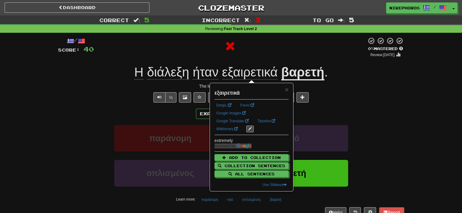
click at [289, 52] on div at bounding box center [230, 46] width 273 height 18
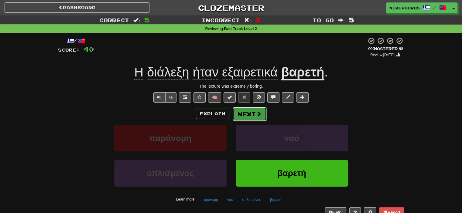
click at [254, 118] on button "Next" at bounding box center [250, 114] width 34 height 14
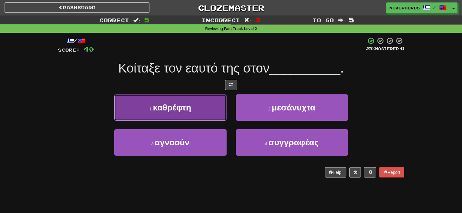
click at [201, 115] on button "1 . καθρέφτη" at bounding box center [170, 108] width 112 height 26
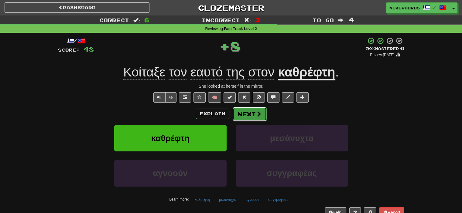
click at [247, 117] on button "Next" at bounding box center [250, 114] width 34 height 14
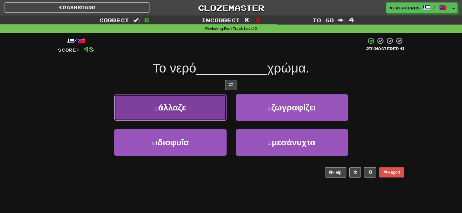
click at [202, 106] on button "1 . άλλαζε" at bounding box center [170, 108] width 112 height 26
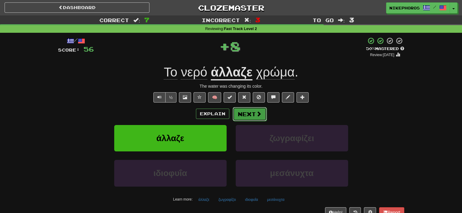
click at [252, 116] on button "Next" at bounding box center [250, 114] width 34 height 14
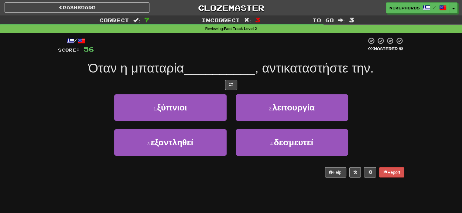
click at [191, 156] on div "3 . εξαντληθεί" at bounding box center [171, 146] width 122 height 35
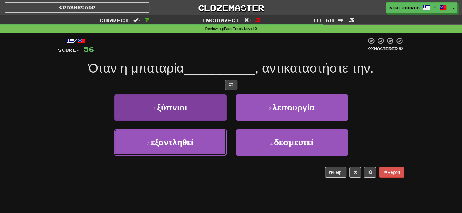
click at [191, 149] on button "3 . εξαντληθεί" at bounding box center [170, 142] width 112 height 26
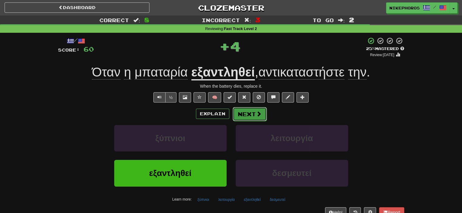
click at [260, 116] on span at bounding box center [258, 113] width 5 height 5
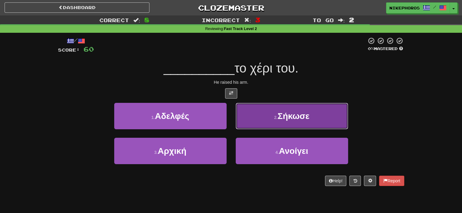
click at [311, 116] on button "2 . Σήκωσε" at bounding box center [292, 116] width 112 height 26
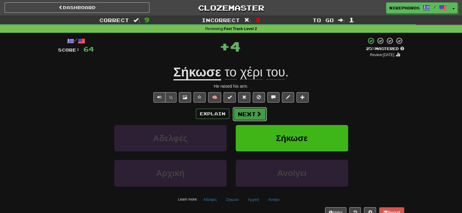
click at [233, 108] on button "Next" at bounding box center [250, 114] width 34 height 14
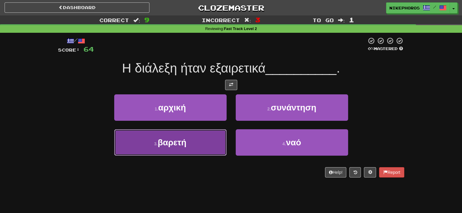
click at [208, 150] on button "3 . βαρετή" at bounding box center [170, 142] width 112 height 26
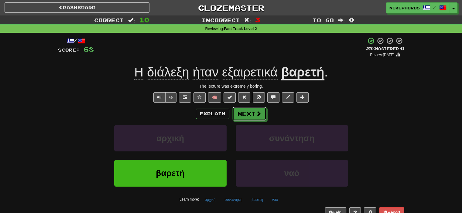
click at [234, 108] on button "Next" at bounding box center [249, 114] width 34 height 14
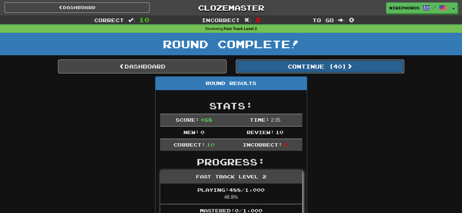
click at [329, 70] on button "Continue ( 40 )" at bounding box center [320, 67] width 169 height 14
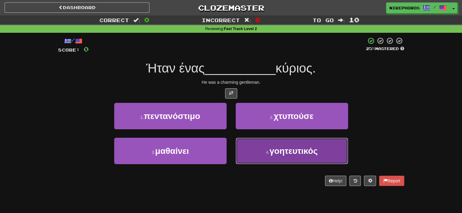
click at [291, 160] on button "4 . γοητευτικός" at bounding box center [292, 151] width 112 height 26
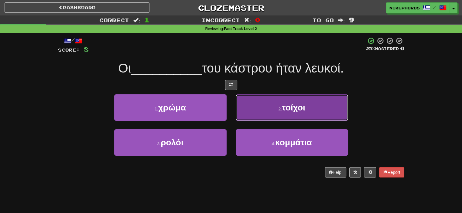
click at [285, 101] on button "2 . τοίχοι" at bounding box center [292, 108] width 112 height 26
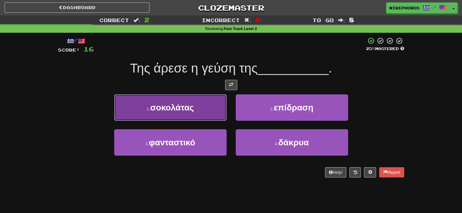
click at [209, 107] on button "1 . σοκολάτας" at bounding box center [170, 108] width 112 height 26
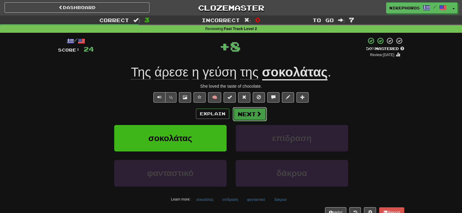
click at [244, 113] on button "Next" at bounding box center [250, 114] width 34 height 14
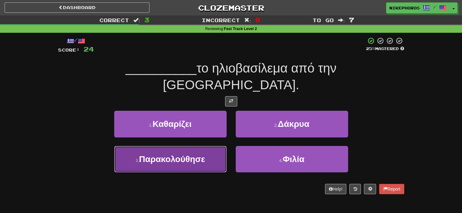
click at [153, 155] on span "Παρακολούθησε" at bounding box center [172, 159] width 66 height 9
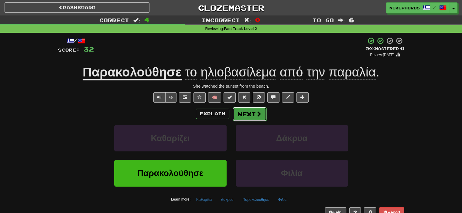
click at [241, 115] on button "Next" at bounding box center [250, 114] width 34 height 14
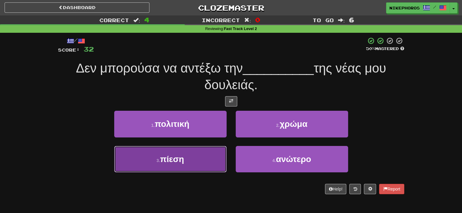
click at [194, 160] on button "3 . πίεση" at bounding box center [170, 159] width 112 height 26
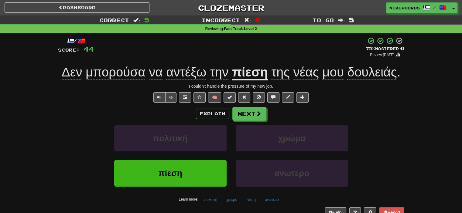
drag, startPoint x: 180, startPoint y: 71, endPoint x: 183, endPoint y: 65, distance: 6.0
click at [180, 71] on span "αντέξω" at bounding box center [186, 72] width 40 height 15
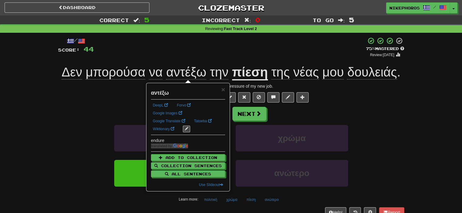
click at [198, 51] on div "+ 12" at bounding box center [230, 47] width 272 height 21
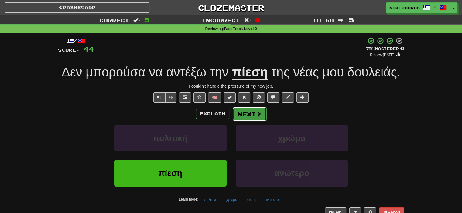
click at [239, 109] on button "Next" at bounding box center [250, 114] width 34 height 14
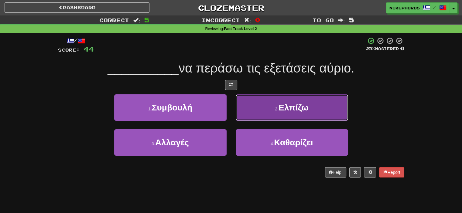
click at [305, 117] on button "2 . Ελπίζω" at bounding box center [292, 108] width 112 height 26
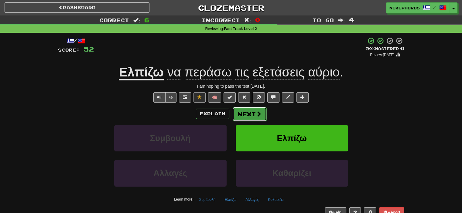
click at [254, 115] on button "Next" at bounding box center [250, 114] width 34 height 14
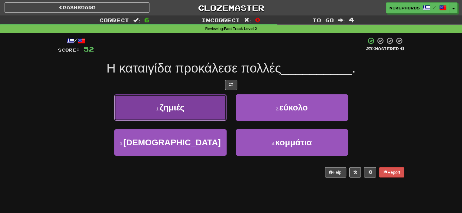
click at [195, 104] on button "1 . ζημιές" at bounding box center [170, 108] width 112 height 26
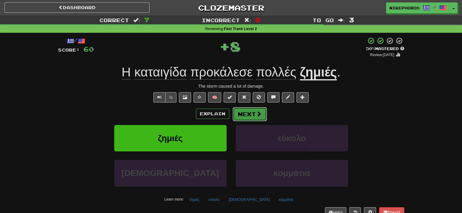
click at [246, 116] on button "Next" at bounding box center [250, 114] width 34 height 14
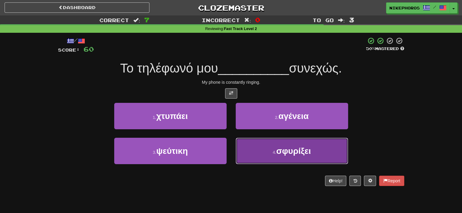
click at [297, 156] on button "4 . σφυρίξει" at bounding box center [292, 151] width 112 height 26
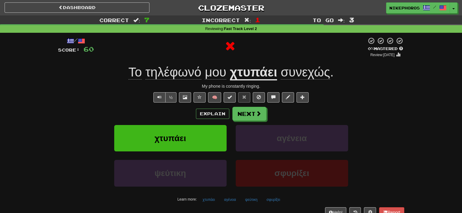
click at [254, 72] on u "χτυπάει" at bounding box center [253, 72] width 47 height 15
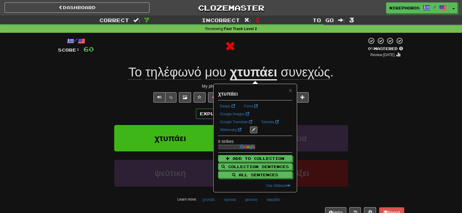
click at [291, 63] on div "/ Score: 60 0 % Mastered Review: 2025-09-22 Το τηλέφωνό μου χτυπάει συνεχώς . M…" at bounding box center [231, 127] width 346 height 180
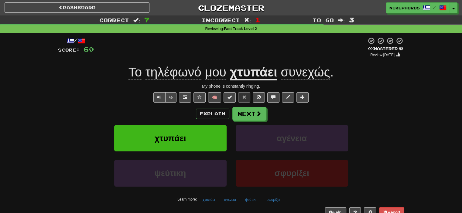
click at [252, 74] on u "χτυπάει" at bounding box center [253, 72] width 47 height 15
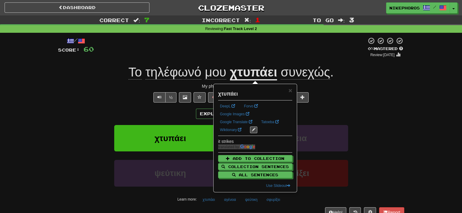
click at [251, 60] on div "/ Score: 60 0 % Mastered Review: 2025-09-22 Το τηλέφωνό μου χτυπάει συνεχώς . M…" at bounding box center [231, 127] width 346 height 180
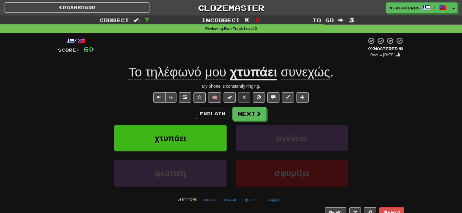
click at [165, 73] on span "τηλέφωνό" at bounding box center [174, 72] width 56 height 15
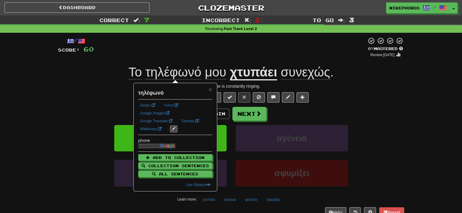
drag, startPoint x: 247, startPoint y: 47, endPoint x: 249, endPoint y: 49, distance: 3.2
click at [247, 47] on div at bounding box center [230, 47] width 273 height 21
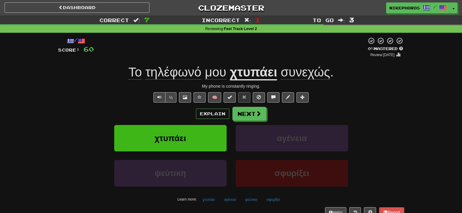
click at [291, 69] on span "συνεχώς" at bounding box center [306, 72] width 50 height 15
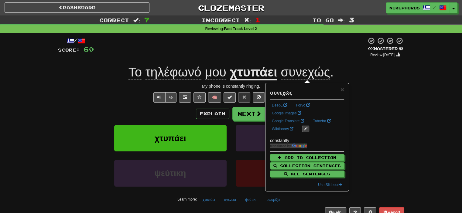
click at [347, 70] on div "Το τηλέφωνό μου χτυπάει συνεχώς ." at bounding box center [231, 72] width 346 height 17
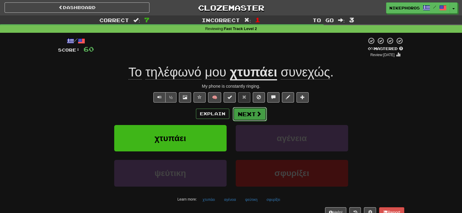
click at [262, 108] on button "Next" at bounding box center [250, 114] width 34 height 14
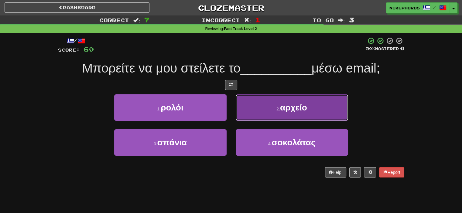
click at [303, 107] on span "αρχείο" at bounding box center [293, 107] width 27 height 9
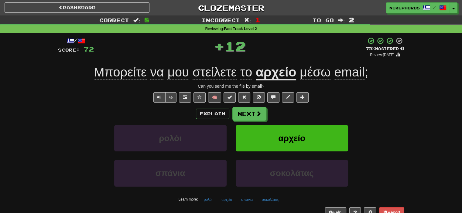
click at [266, 109] on div "Explain Next" at bounding box center [231, 114] width 346 height 14
click at [247, 109] on button "Next" at bounding box center [250, 114] width 34 height 14
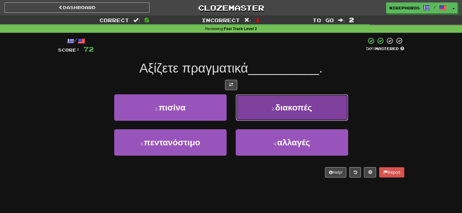
click at [318, 111] on button "2 . διακοπές" at bounding box center [292, 108] width 112 height 26
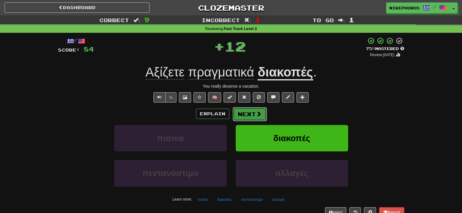
click at [256, 113] on span at bounding box center [258, 113] width 5 height 5
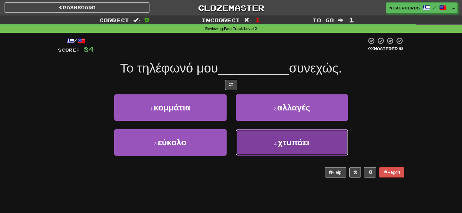
click at [295, 150] on button "4 . χτυπάει" at bounding box center [292, 142] width 112 height 26
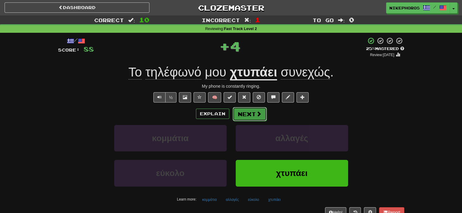
click at [256, 115] on span at bounding box center [258, 113] width 5 height 5
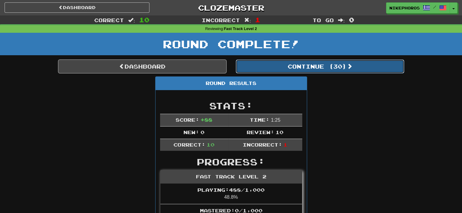
click at [306, 68] on button "Continue ( 30 )" at bounding box center [320, 67] width 169 height 14
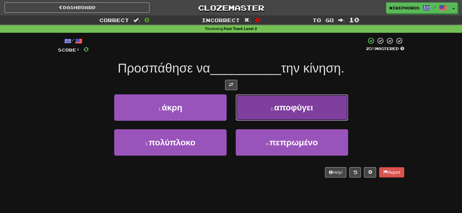
click at [324, 112] on button "2 . αποφύγει" at bounding box center [292, 108] width 112 height 26
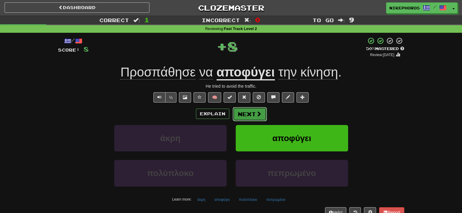
click at [266, 114] on button "Next" at bounding box center [250, 114] width 34 height 14
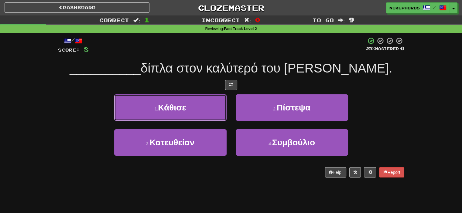
click at [207, 104] on button "1 . Κάθισε" at bounding box center [170, 108] width 112 height 26
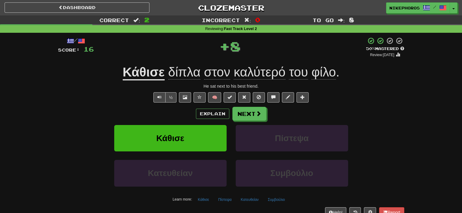
click at [257, 70] on span "καλύτερό" at bounding box center [260, 72] width 52 height 15
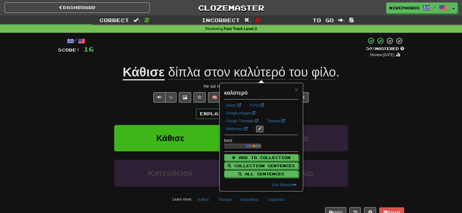
click at [316, 73] on span "φίλο" at bounding box center [323, 72] width 24 height 15
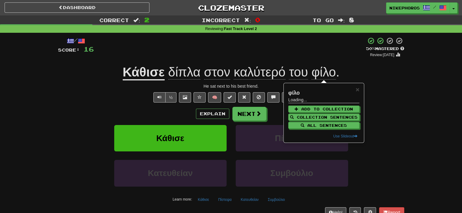
click at [369, 90] on div "/ Score: 16 + 8 50 % Mastered Review: 2025-10-02 Κάθισε δίπλα στον καλύτερό του…" at bounding box center [231, 127] width 346 height 180
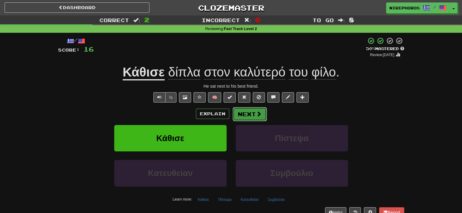
click at [252, 115] on button "Next" at bounding box center [250, 114] width 34 height 14
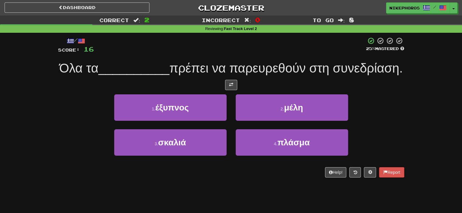
click at [308, 71] on span "πρέπει να παρευρεθούν στη συνεδρίαση." at bounding box center [286, 68] width 233 height 14
click at [321, 77] on div "Όλα τα __________ πρέπει να παρευρεθούν στη συνεδρίαση." at bounding box center [231, 68] width 346 height 17
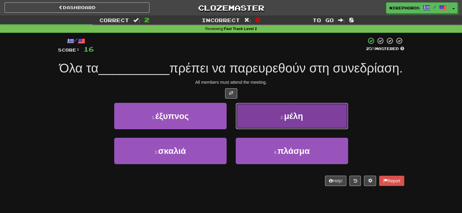
click at [269, 129] on button "2 . μέλη" at bounding box center [292, 116] width 112 height 26
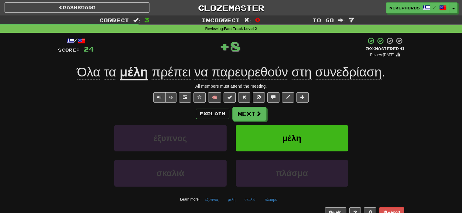
click at [258, 75] on span "παρευρεθούν" at bounding box center [250, 72] width 77 height 15
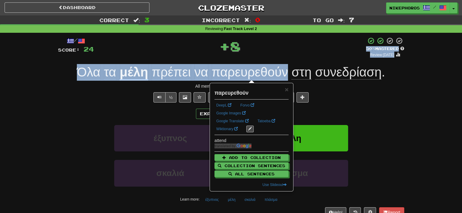
drag, startPoint x: 290, startPoint y: 53, endPoint x: 287, endPoint y: 59, distance: 6.9
click at [287, 59] on div "/ Score: 24 + 8 50 % Mastered Review: 2025-10-02 Όλα τα μέλη πρέπει να παρευρεθ…" at bounding box center [231, 127] width 346 height 180
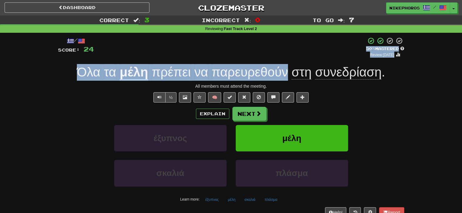
click at [287, 59] on div "/ Score: 24 + 8 50 % Mastered Review: 2025-10-02 Όλα τα μέλη πρέπει να παρευρεθ…" at bounding box center [231, 127] width 346 height 180
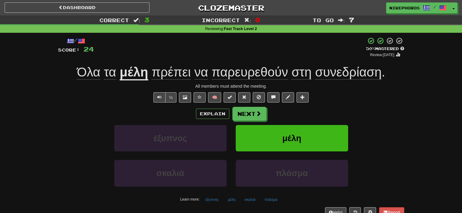
click at [346, 112] on div "Explain Next" at bounding box center [231, 114] width 346 height 14
click at [273, 71] on span "παρευρεθούν" at bounding box center [250, 72] width 77 height 15
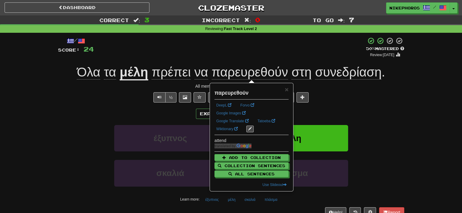
click at [270, 74] on span "παρευρεθούν" at bounding box center [250, 72] width 77 height 15
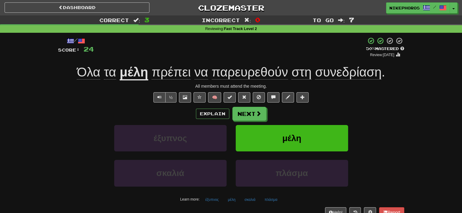
click at [277, 58] on div "/ Score: 24 + 8 50 % Mastered Review: 2025-10-02 Όλα τα μέλη πρέπει να παρευρεθ…" at bounding box center [231, 127] width 346 height 180
click at [246, 71] on span "παρευρεθούν" at bounding box center [250, 72] width 77 height 15
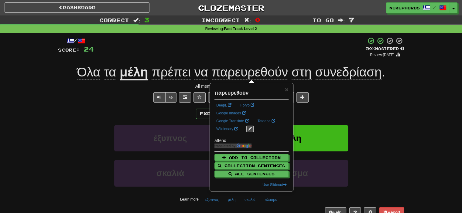
click at [272, 61] on div "/ Score: 24 + 8 50 % Mastered Review: 2025-10-02 Όλα τα μέλη πρέπει να παρευρεθ…" at bounding box center [231, 127] width 346 height 180
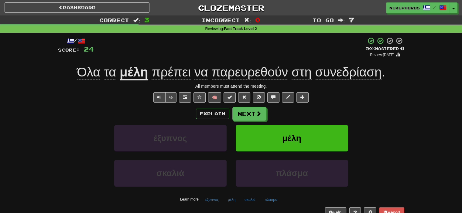
click at [334, 73] on span "συνεδρίαση" at bounding box center [348, 72] width 67 height 15
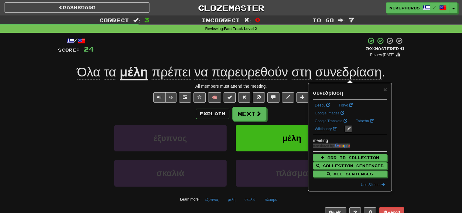
click at [414, 96] on div "Correct : 3 Incorrect : 0 To go : 7 Reviewing : Fast Track Level 2 / Score: 24 …" at bounding box center [231, 120] width 462 height 211
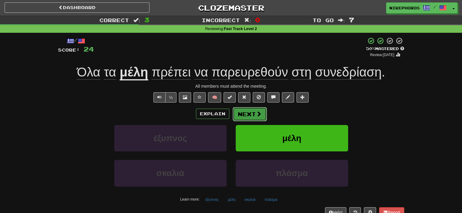
click at [259, 112] on span at bounding box center [258, 113] width 5 height 5
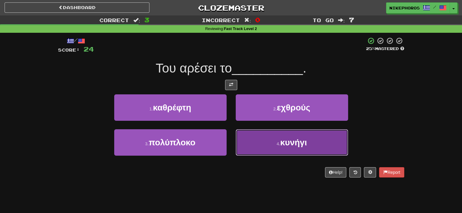
click at [284, 152] on button "4 . κυνήγι" at bounding box center [292, 142] width 112 height 26
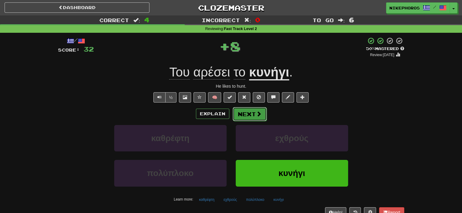
click at [242, 116] on button "Next" at bounding box center [250, 114] width 34 height 14
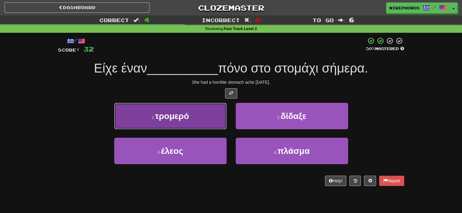
click at [183, 111] on button "1 . τρομερό" at bounding box center [170, 116] width 112 height 26
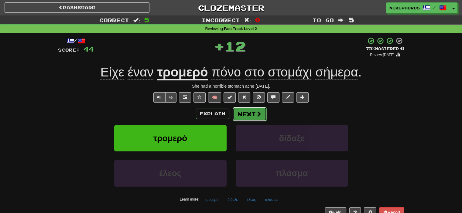
click at [250, 117] on button "Next" at bounding box center [250, 114] width 34 height 14
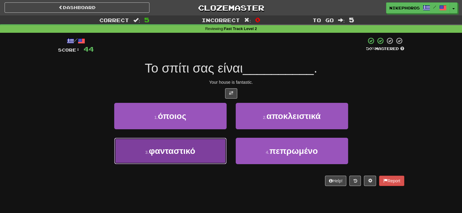
click at [174, 160] on button "3 . φανταστικό" at bounding box center [170, 151] width 112 height 26
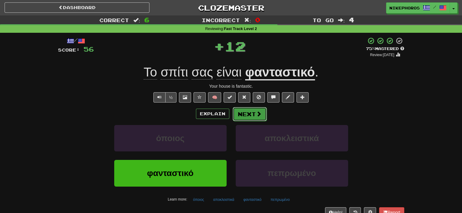
click at [247, 116] on button "Next" at bounding box center [250, 114] width 34 height 14
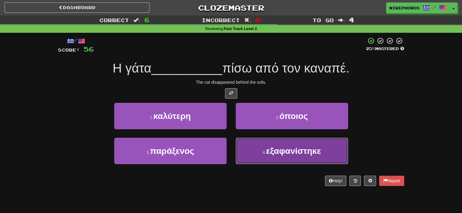
click at [291, 154] on span "εξαφανίστηκε" at bounding box center [293, 150] width 55 height 9
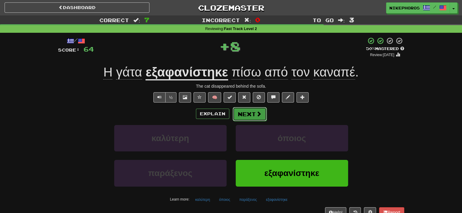
click at [245, 111] on button "Next" at bounding box center [250, 114] width 34 height 14
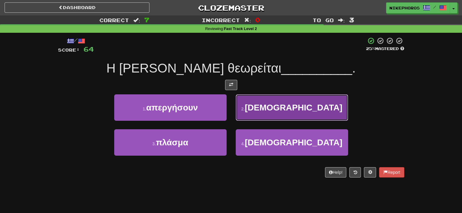
click at [289, 98] on button "2 . αγία" at bounding box center [292, 108] width 112 height 26
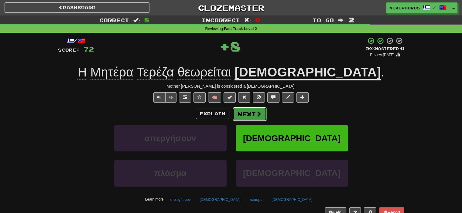
click at [248, 110] on button "Next" at bounding box center [250, 114] width 34 height 14
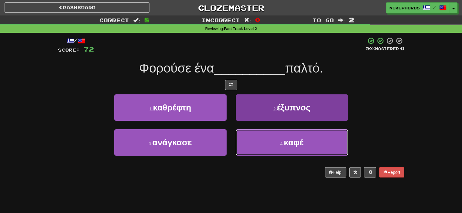
click at [311, 142] on button "4 . καφέ" at bounding box center [292, 142] width 112 height 26
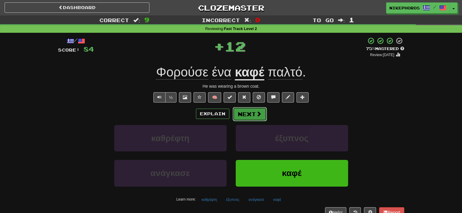
click at [249, 114] on button "Next" at bounding box center [250, 114] width 34 height 14
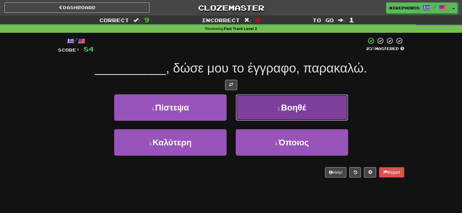
click at [287, 108] on span "Βοηθέ" at bounding box center [293, 107] width 25 height 9
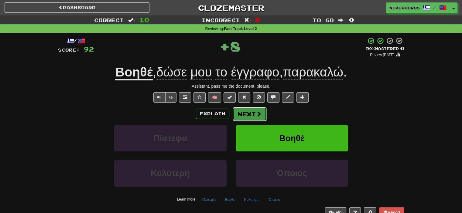
click at [240, 116] on button "Next" at bounding box center [250, 114] width 34 height 14
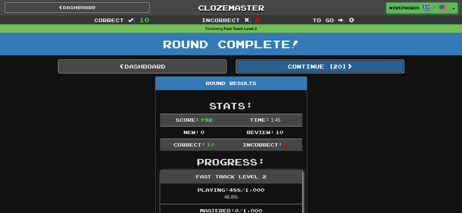
click at [275, 72] on button "Continue ( 20 )" at bounding box center [320, 67] width 169 height 14
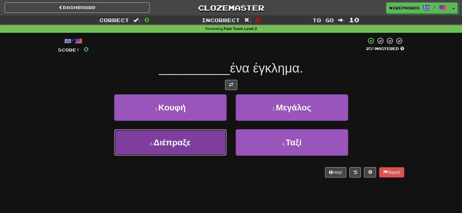
click at [198, 152] on button "3 . Διέπραξε" at bounding box center [170, 142] width 112 height 26
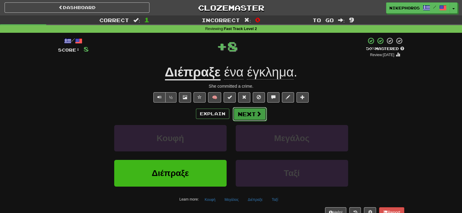
click at [257, 119] on button "Next" at bounding box center [250, 114] width 34 height 14
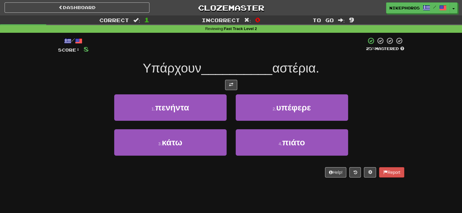
click at [241, 73] on span "__________" at bounding box center [236, 68] width 71 height 14
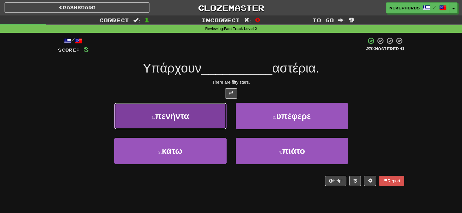
click at [213, 108] on button "1 . πενήντα" at bounding box center [170, 116] width 112 height 26
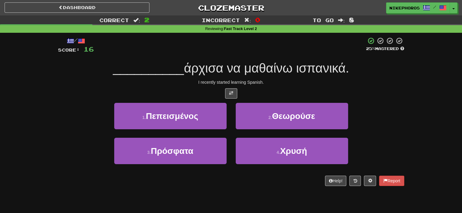
click at [285, 48] on div at bounding box center [230, 45] width 272 height 17
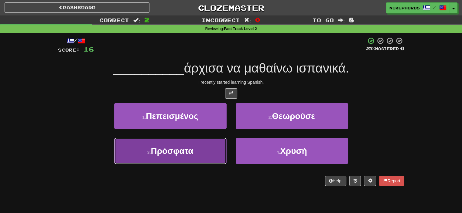
click at [218, 152] on button "3 . Πρόσφατα" at bounding box center [170, 151] width 112 height 26
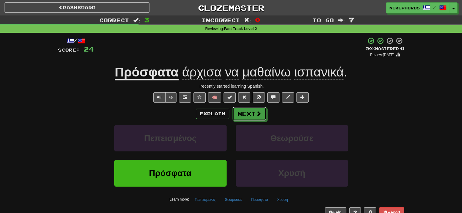
click at [236, 129] on div "Explain Next Πεπεισμένος Θεωρούσε Πρόσφατα Χρυσή Learn more: Πεπεισμένος Θεωρού…" at bounding box center [231, 156] width 346 height 98
click at [249, 119] on button "Next" at bounding box center [250, 114] width 34 height 14
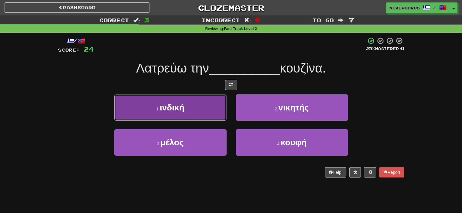
click at [172, 103] on span "ινδική" at bounding box center [172, 107] width 25 height 9
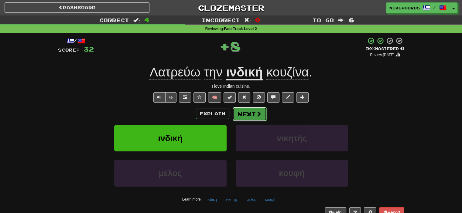
click at [252, 110] on button "Next" at bounding box center [250, 114] width 34 height 14
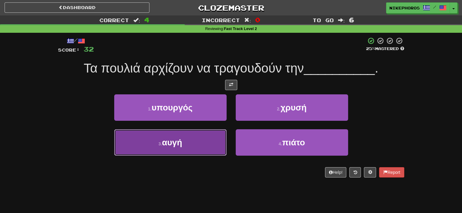
click at [202, 154] on button "3 . αυγή" at bounding box center [170, 142] width 112 height 26
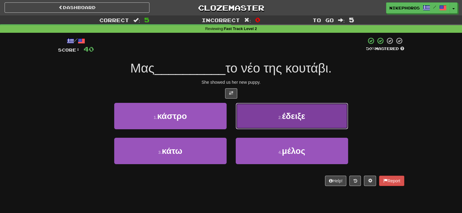
click at [307, 104] on button "2 . έδειξε" at bounding box center [292, 116] width 112 height 26
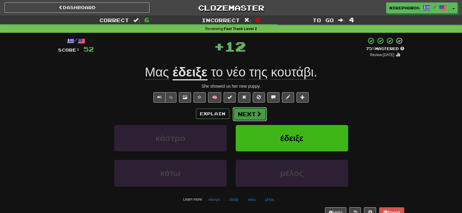
click at [263, 120] on button "Next" at bounding box center [250, 114] width 34 height 14
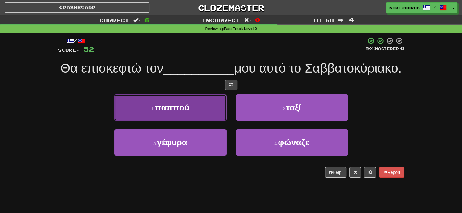
click at [203, 118] on button "1 . παππού" at bounding box center [170, 108] width 112 height 26
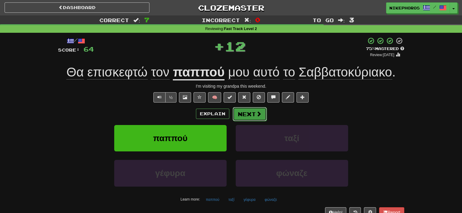
click at [248, 119] on button "Next" at bounding box center [250, 114] width 34 height 14
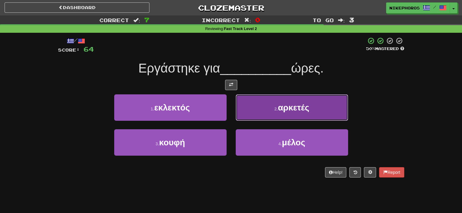
click at [273, 108] on button "2 . αρκετές" at bounding box center [292, 108] width 112 height 26
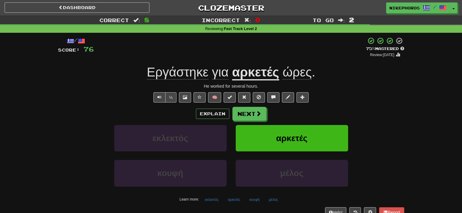
click at [289, 74] on span "ώρες" at bounding box center [297, 72] width 29 height 15
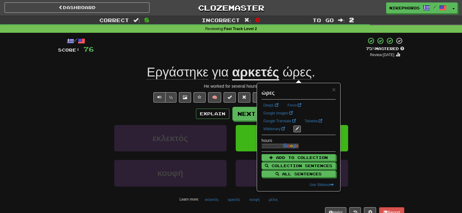
click at [332, 74] on div "Εργάστηκε για αρκετές ώρες ." at bounding box center [231, 72] width 346 height 17
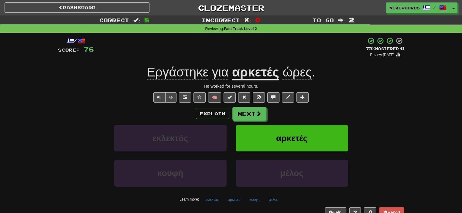
click at [231, 116] on div "Explain Next" at bounding box center [231, 114] width 346 height 14
click at [259, 121] on button "Next" at bounding box center [250, 114] width 34 height 14
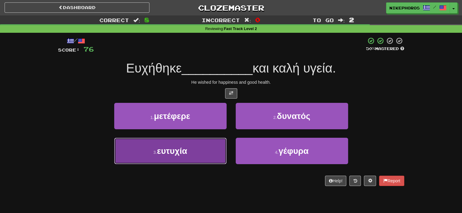
click at [214, 150] on button "3 . ευτυχία" at bounding box center [170, 151] width 112 height 26
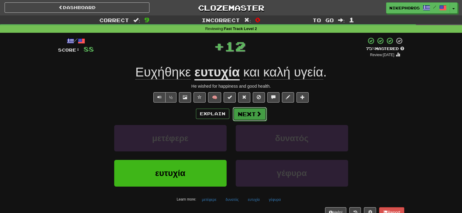
click at [256, 116] on span at bounding box center [258, 113] width 5 height 5
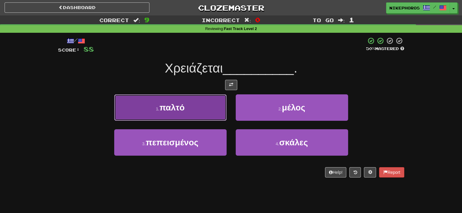
click at [215, 112] on button "1 . παλτό" at bounding box center [170, 108] width 112 height 26
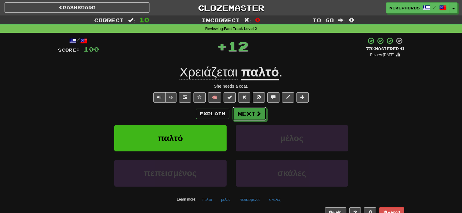
drag, startPoint x: 253, startPoint y: 110, endPoint x: 251, endPoint y: 106, distance: 4.5
click at [251, 111] on button "Next" at bounding box center [249, 114] width 34 height 14
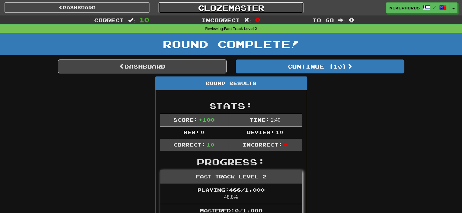
click at [230, 6] on link "Clozemaster" at bounding box center [231, 7] width 145 height 11
